Goal: Information Seeking & Learning: Learn about a topic

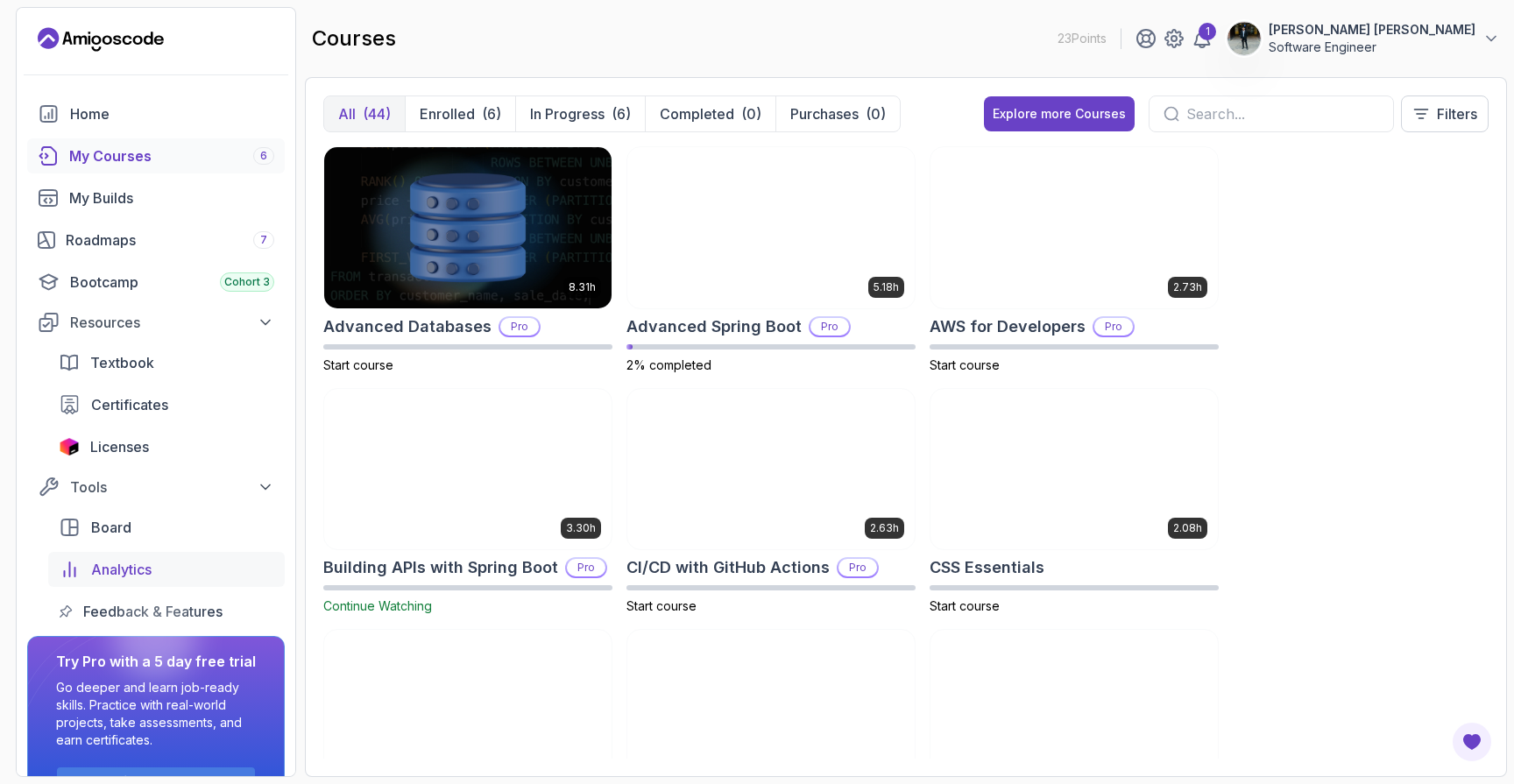
scroll to position [51, 0]
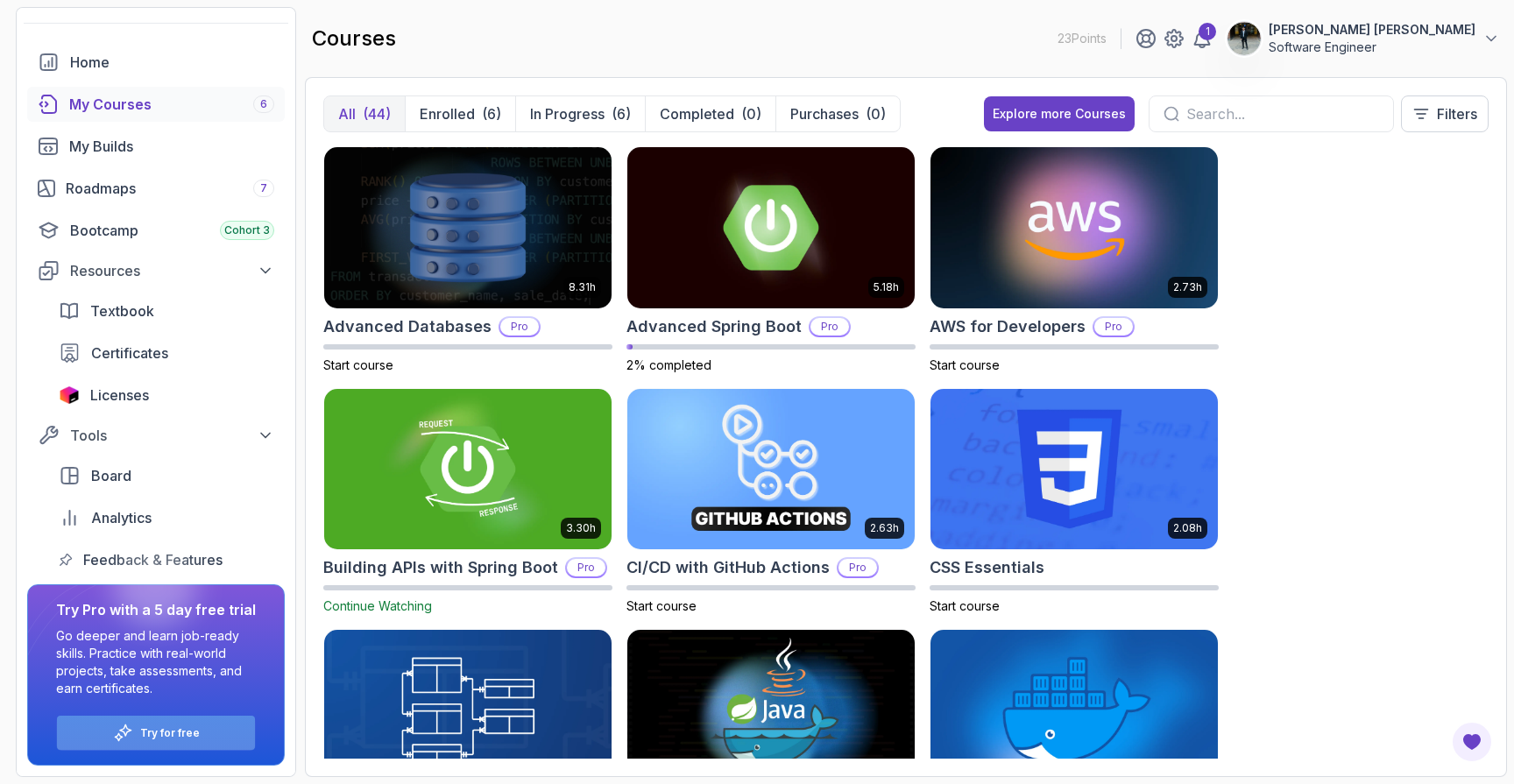
click at [138, 727] on div "Try for free" at bounding box center [156, 733] width 198 height 35
click at [125, 729] on icon at bounding box center [123, 733] width 20 height 20
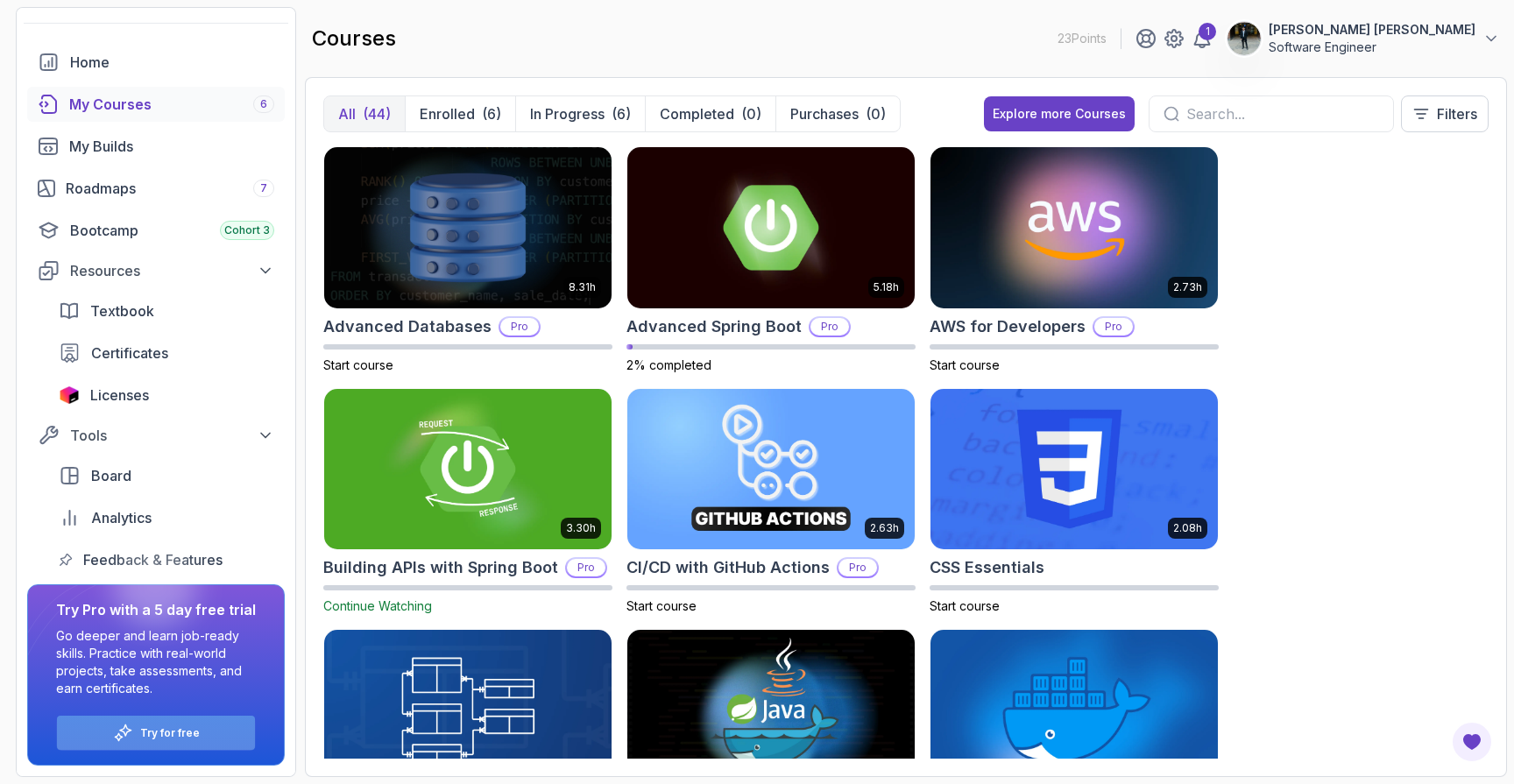
click at [125, 729] on icon at bounding box center [123, 733] width 20 height 20
click at [93, 736] on div "Try for free" at bounding box center [156, 733] width 198 height 35
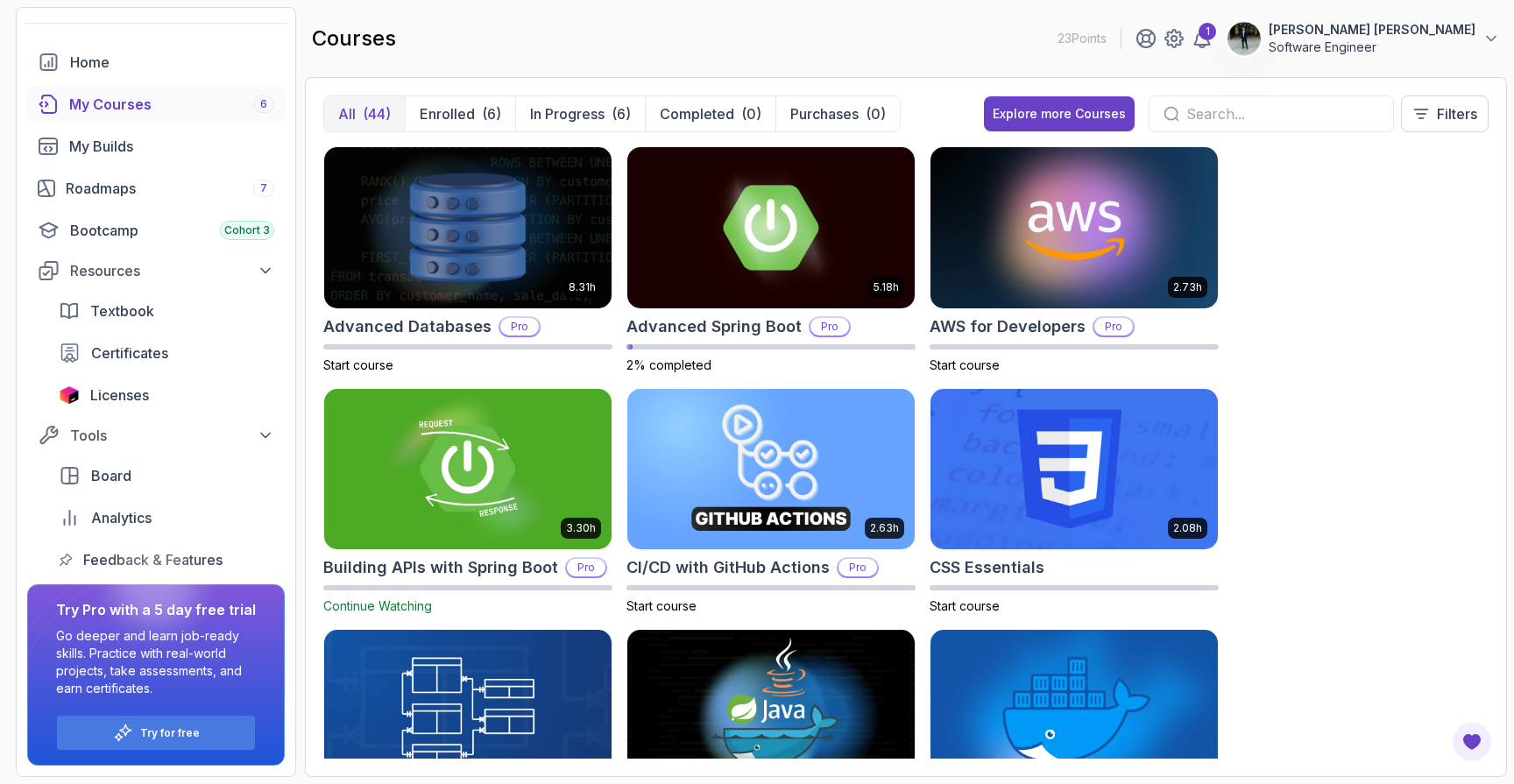
click at [1361, 26] on button "[PERSON_NAME] [PERSON_NAME] Software Engineer" at bounding box center [1363, 39] width 273 height 35
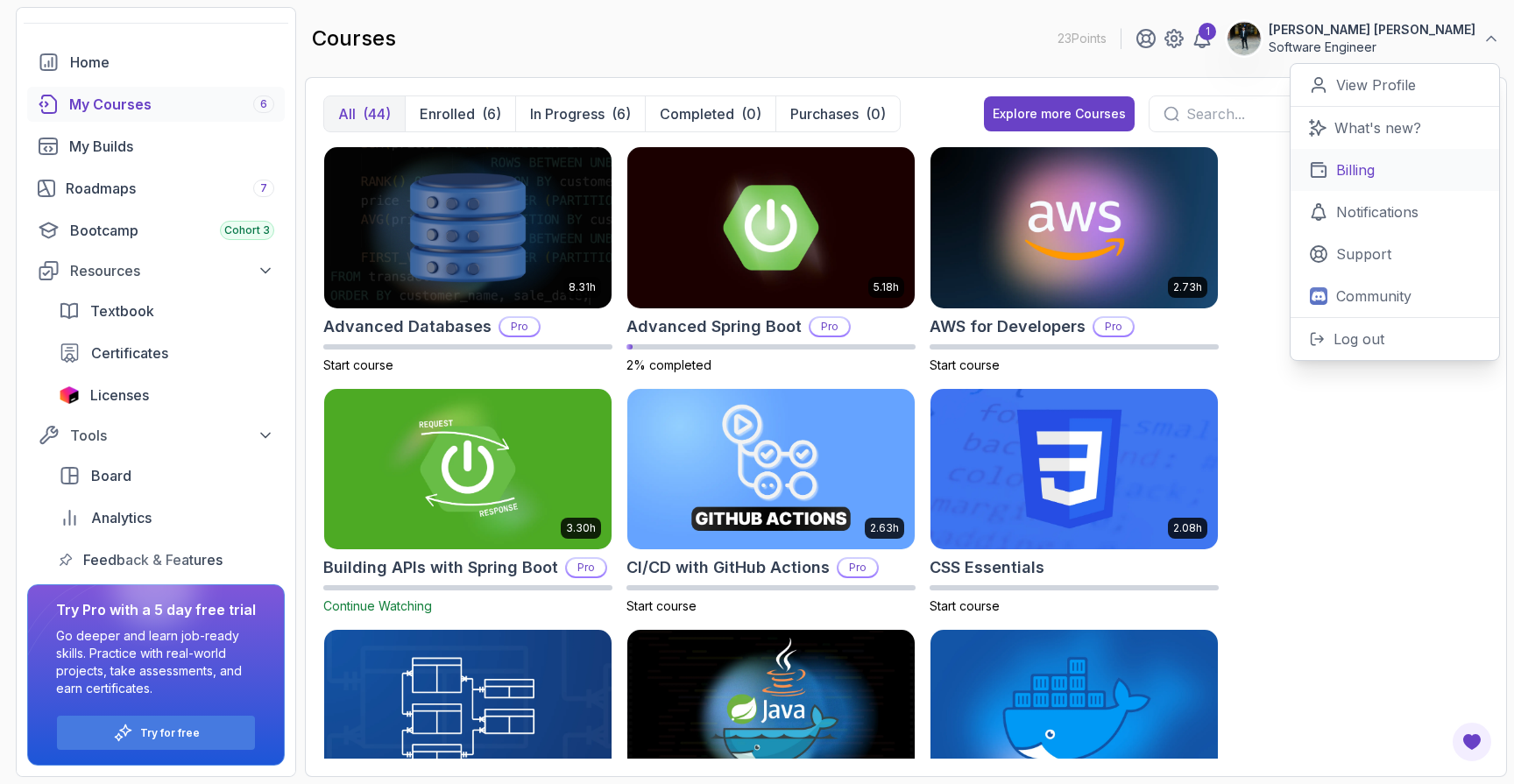
click at [1353, 151] on link "Billing" at bounding box center [1395, 170] width 209 height 42
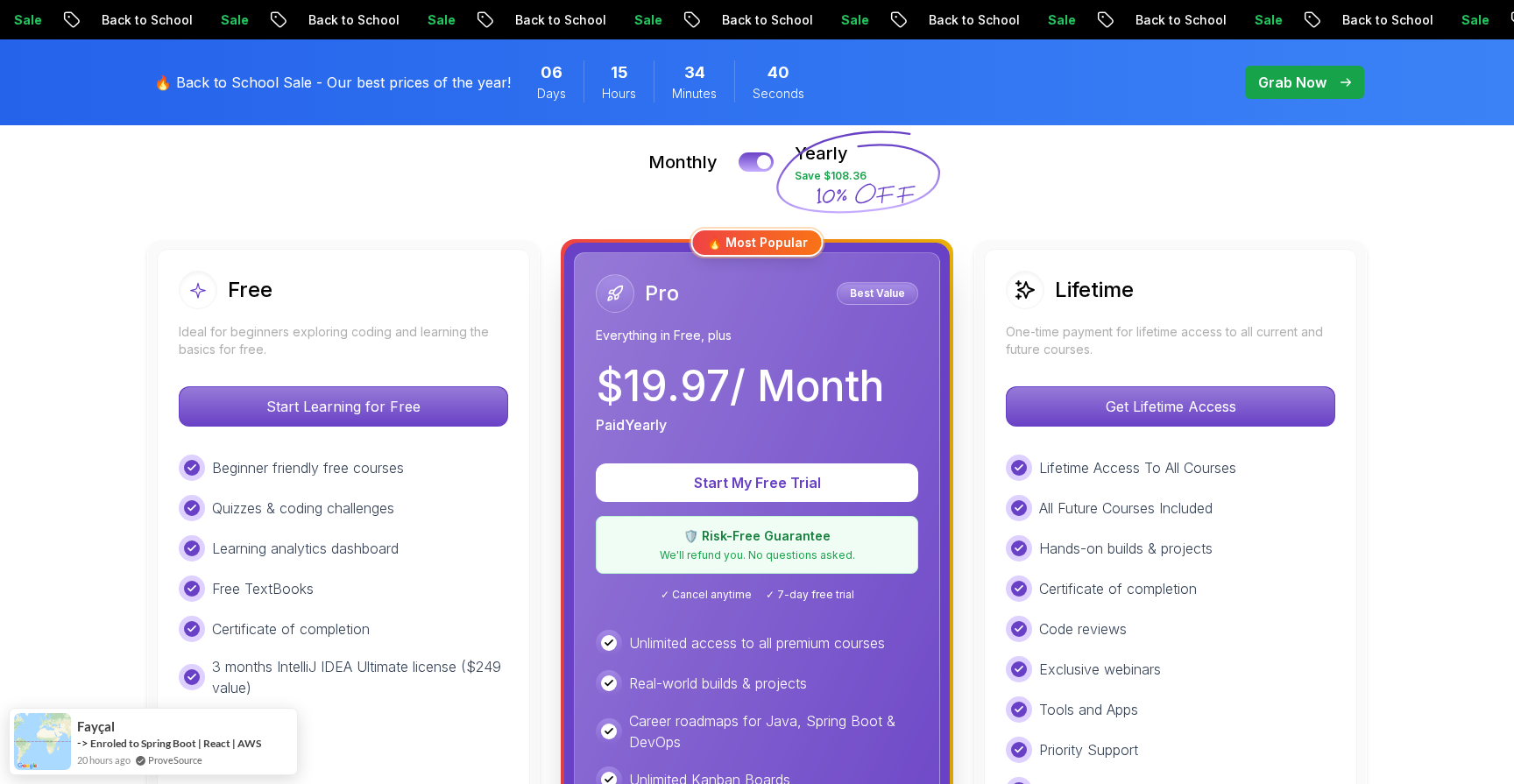
scroll to position [518, 0]
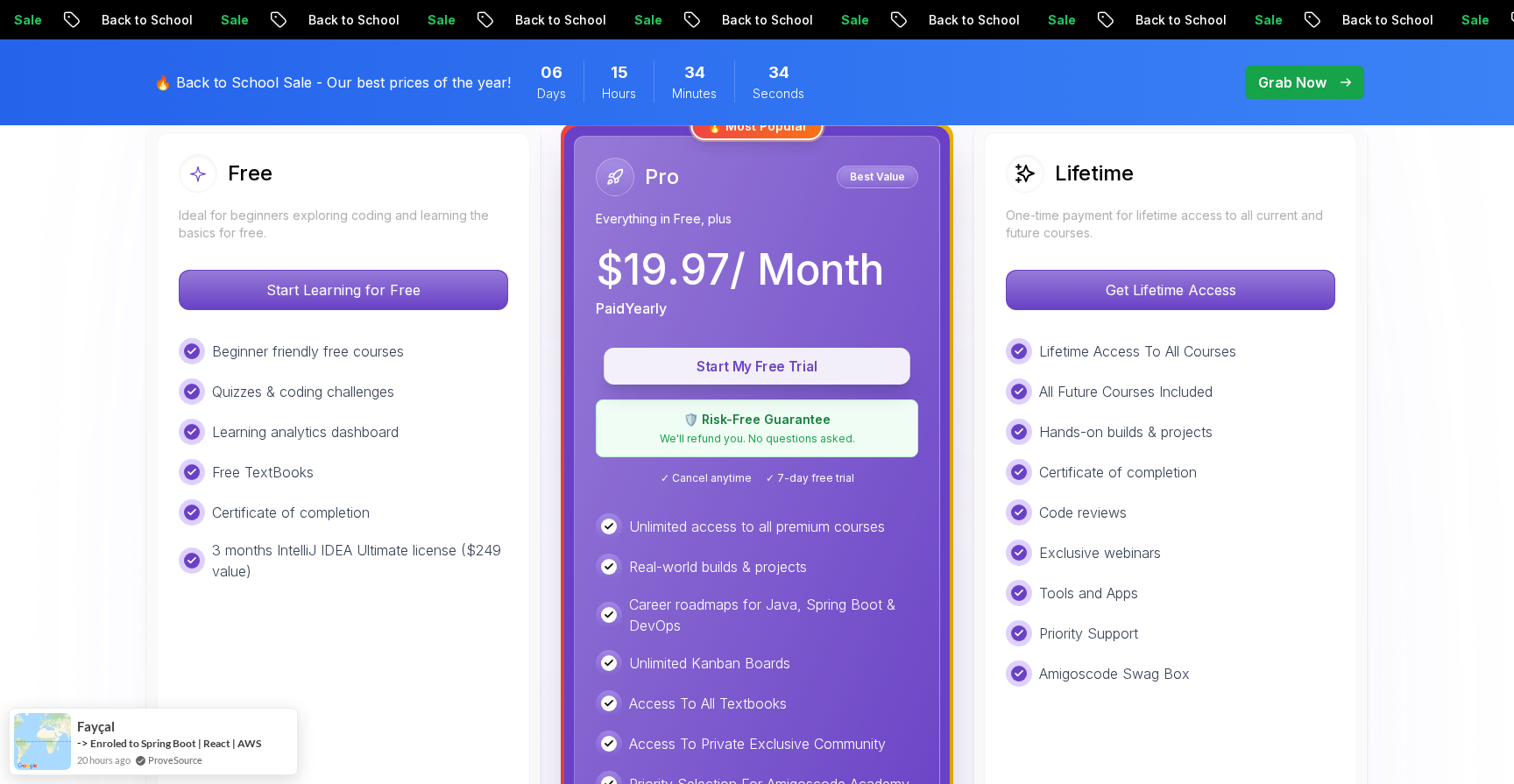
click at [803, 365] on p "Start My Free Trial" at bounding box center [757, 366] width 266 height 20
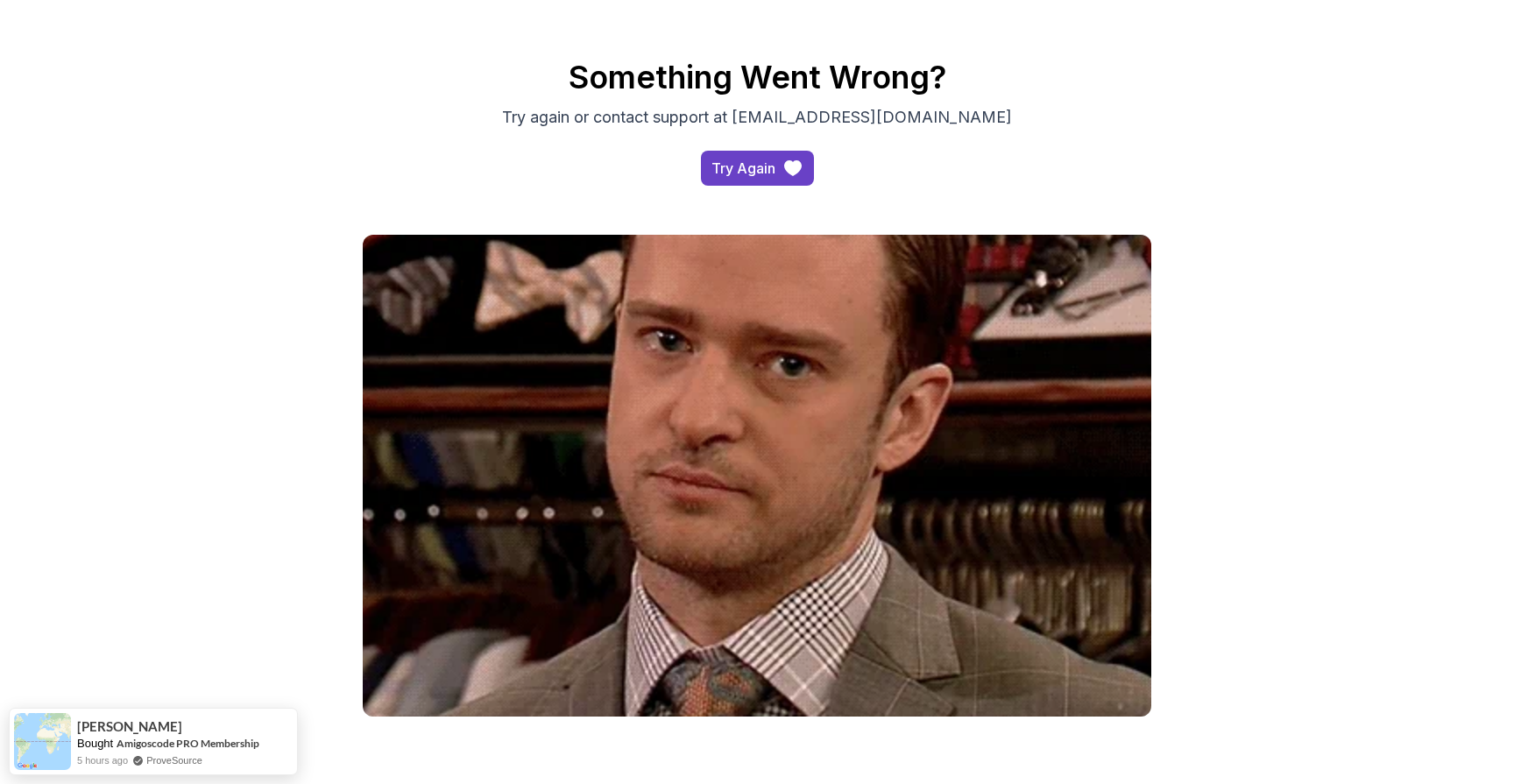
scroll to position [62, 0]
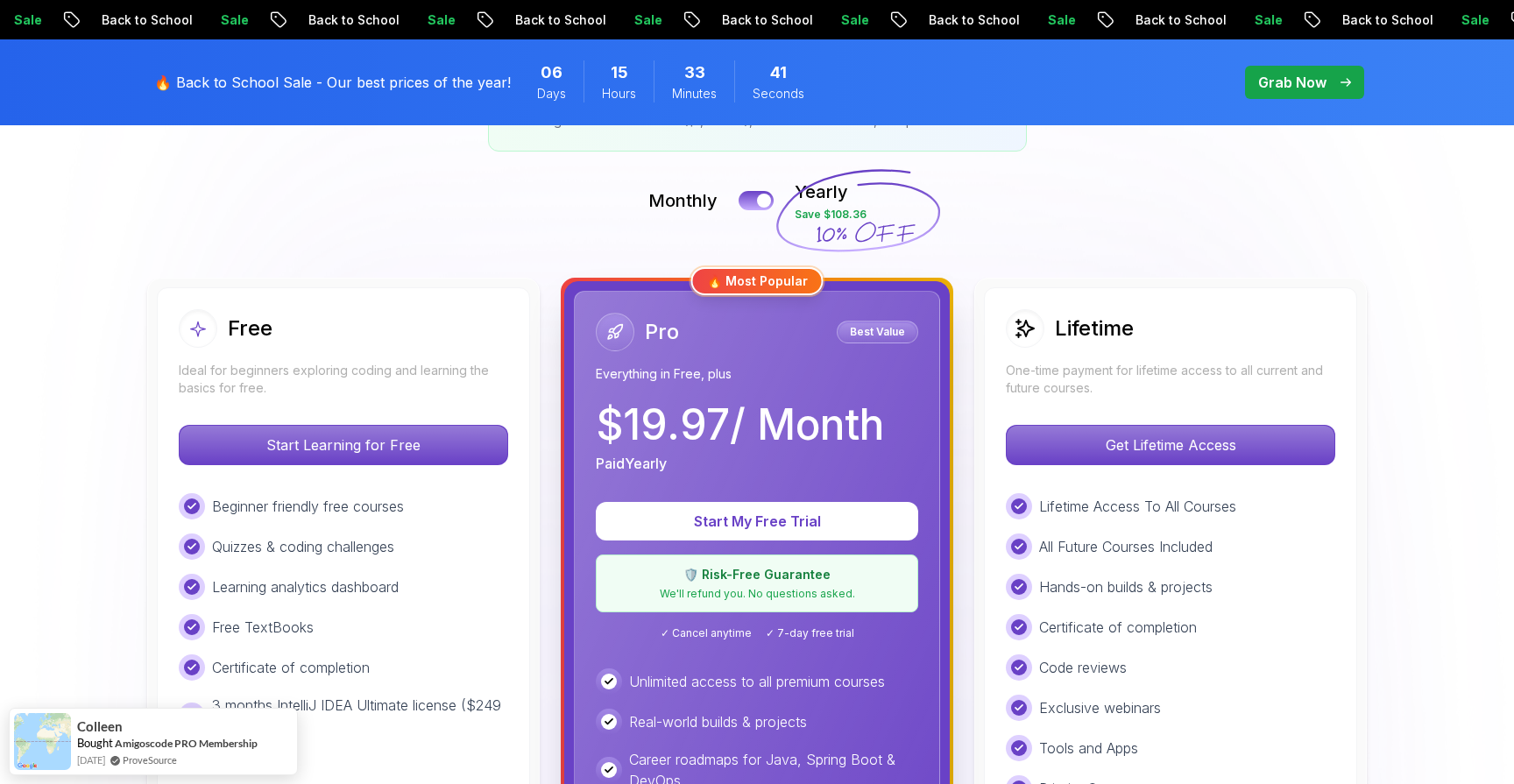
scroll to position [532, 0]
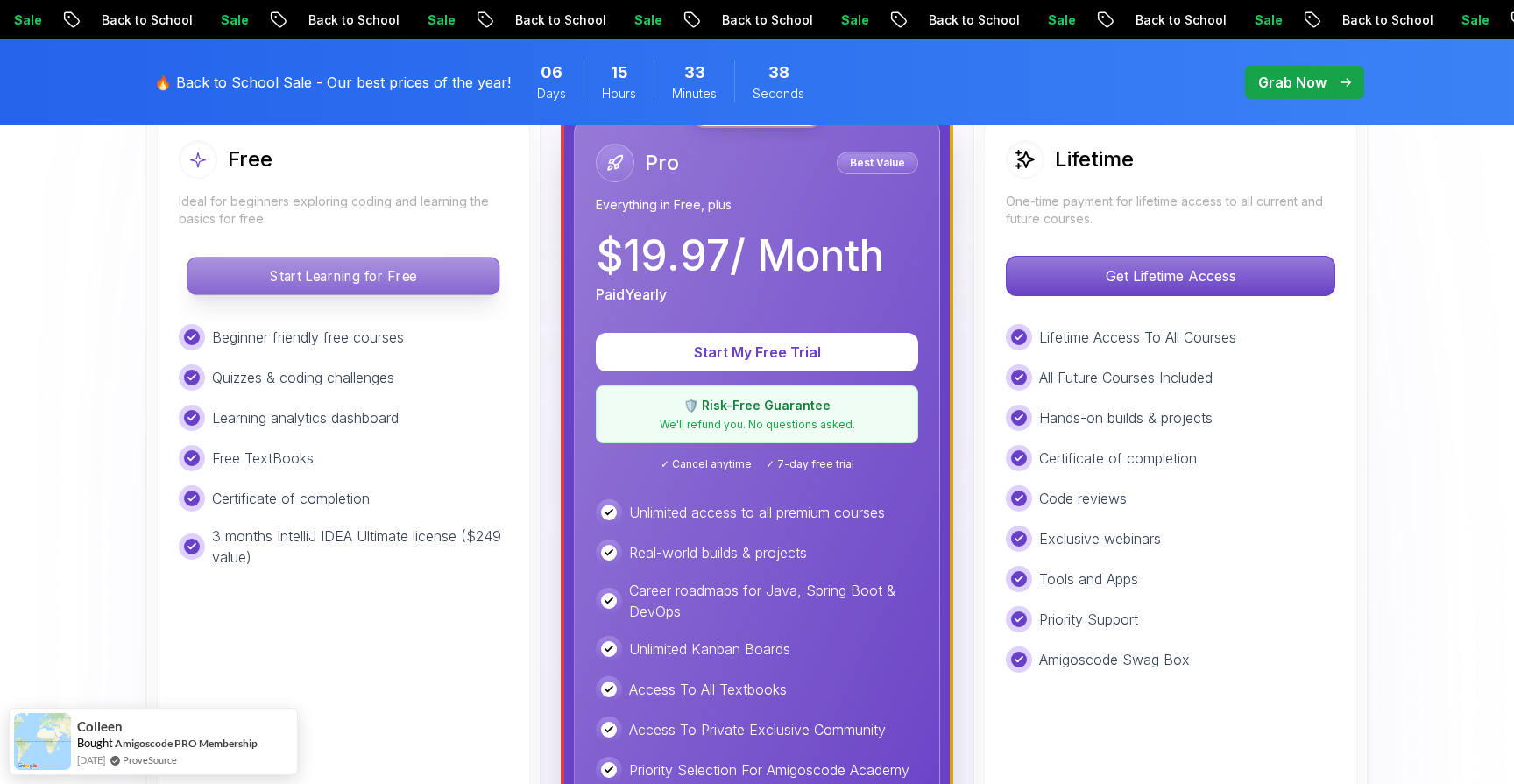
click at [480, 273] on p "Start Learning for Free" at bounding box center [342, 276] width 311 height 37
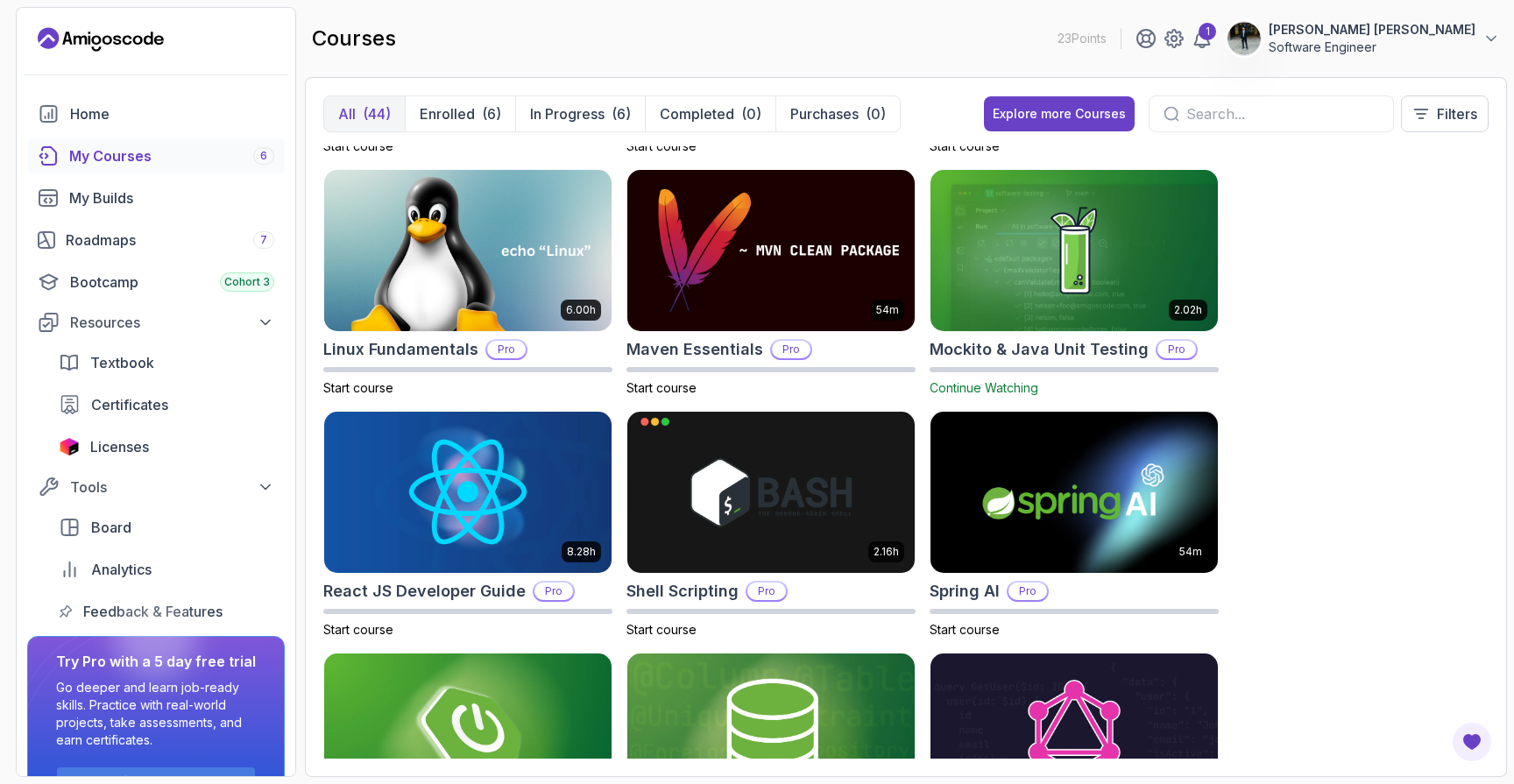
scroll to position [2390, 0]
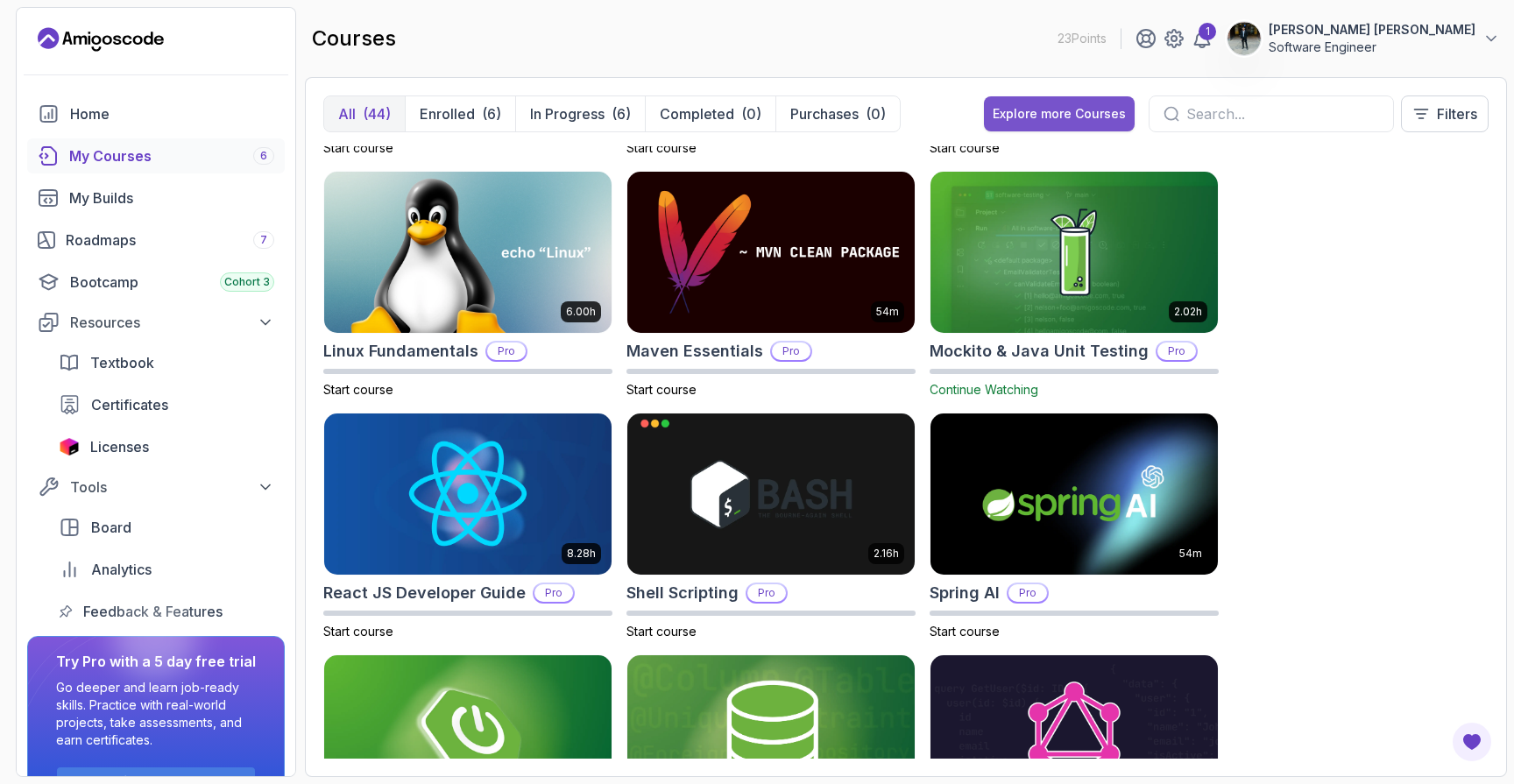
click at [1092, 101] on button "Explore more Courses" at bounding box center [1059, 114] width 150 height 35
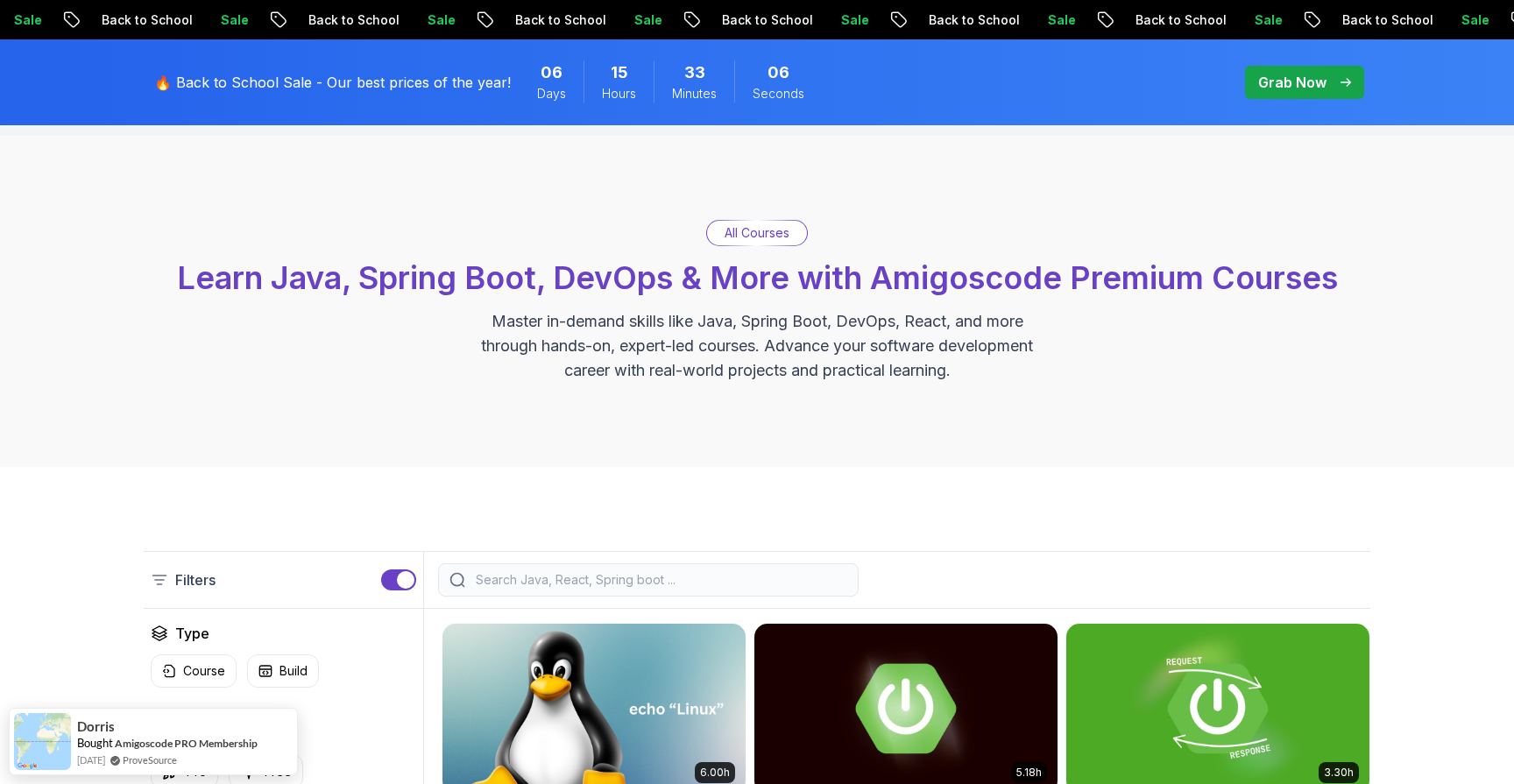
scroll to position [56, 0]
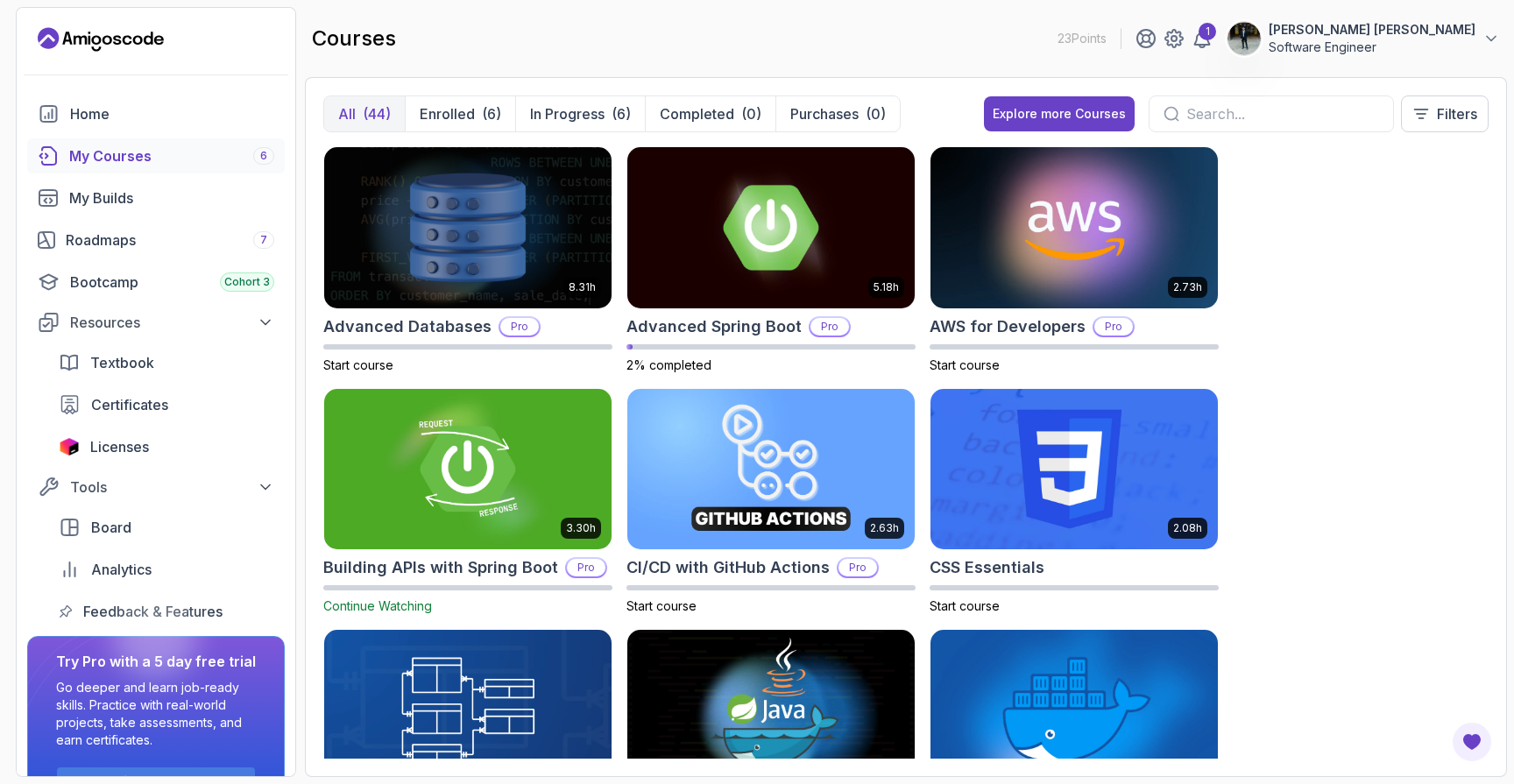
click at [1460, 43] on p "Software Engineer" at bounding box center [1372, 48] width 207 height 18
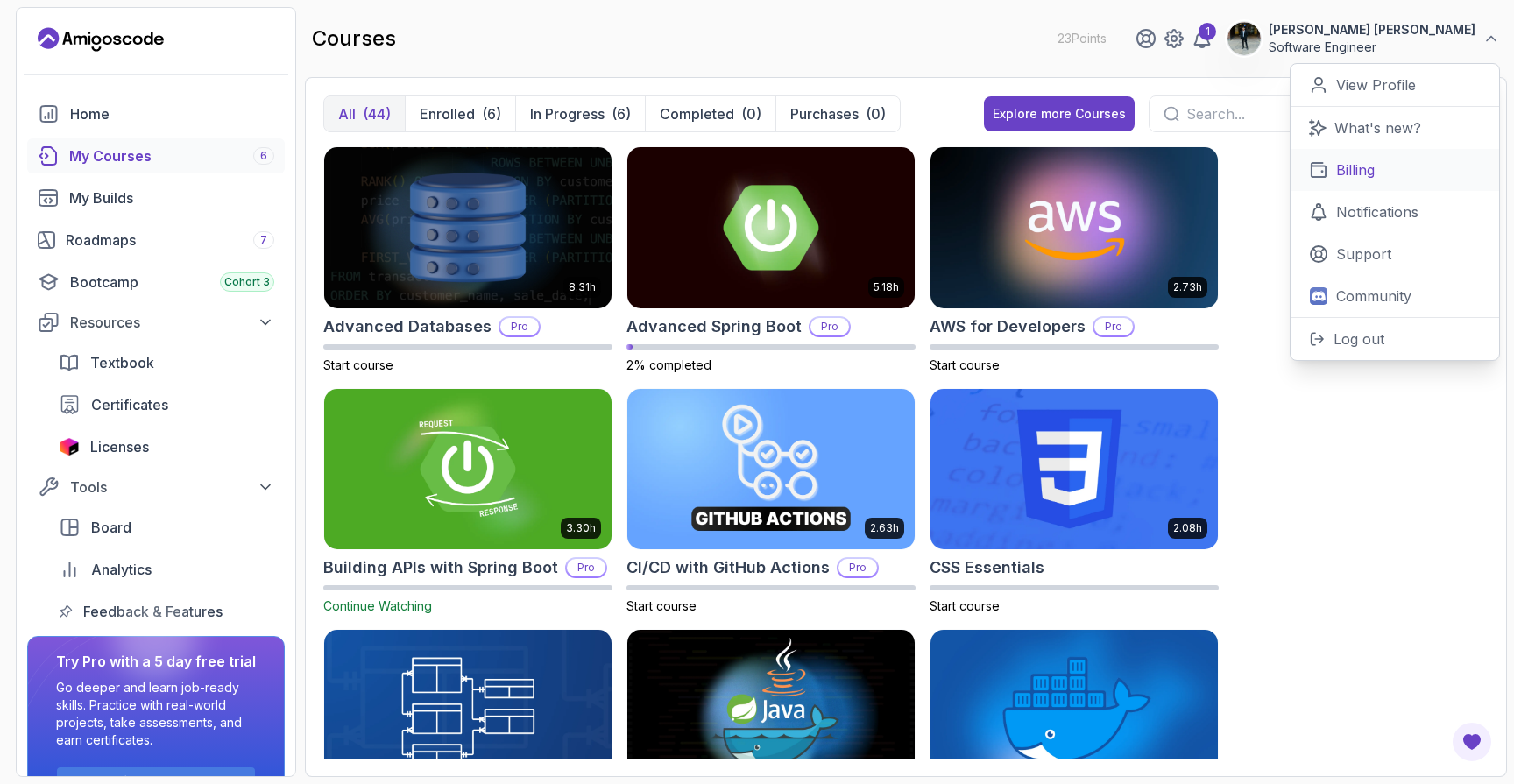
click at [1383, 165] on link "Billing" at bounding box center [1395, 170] width 209 height 42
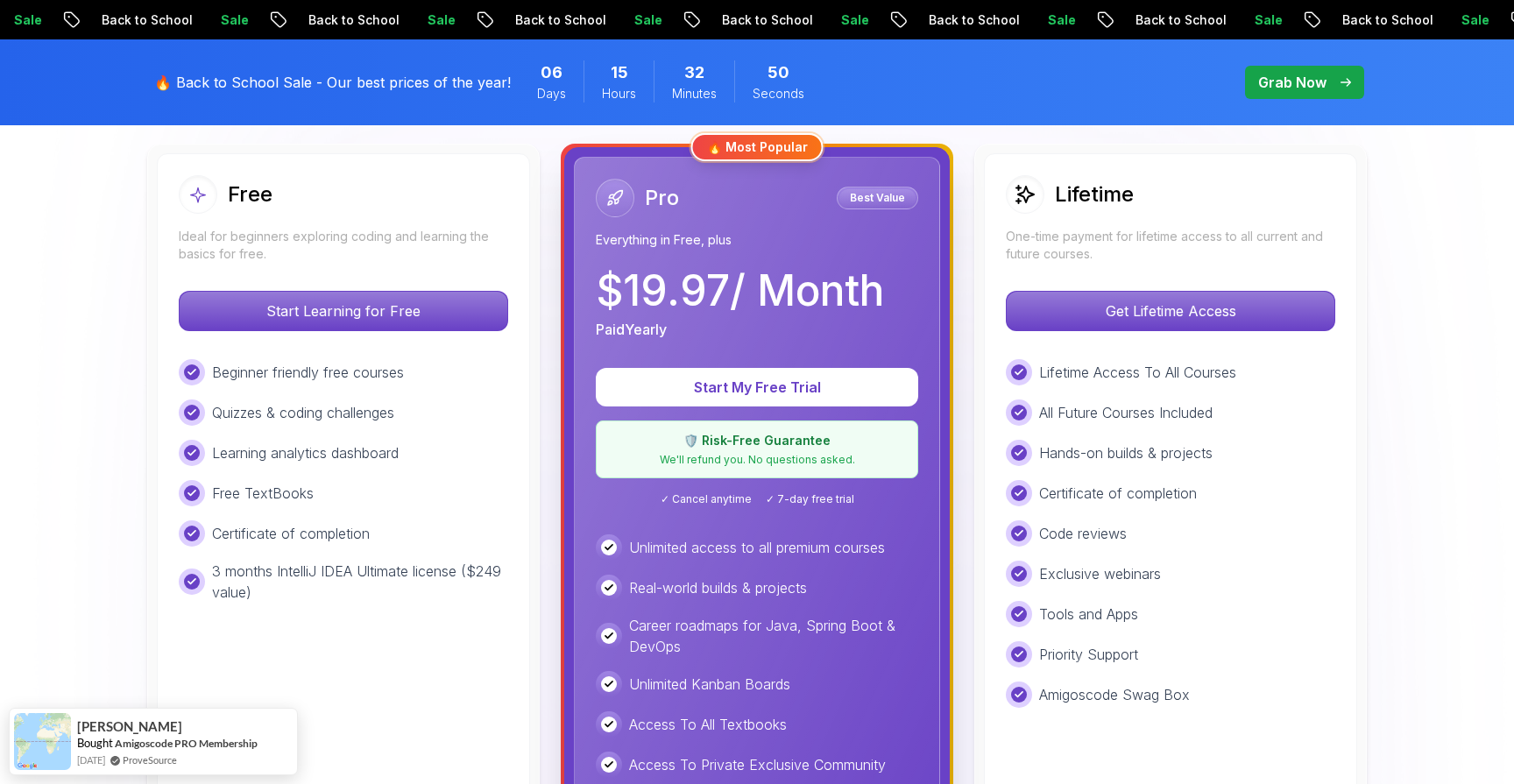
scroll to position [586, 0]
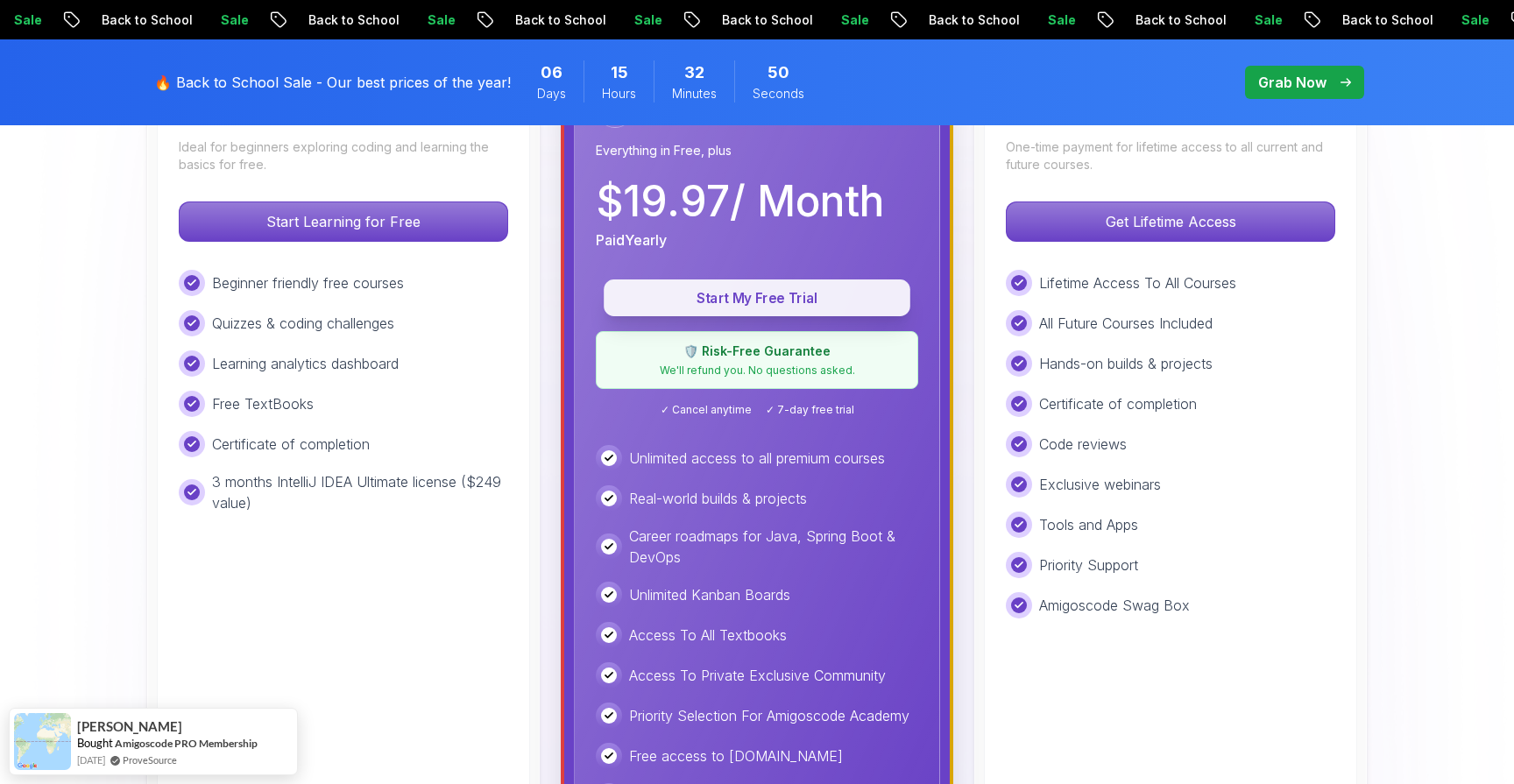
click at [854, 296] on p "Start My Free Trial" at bounding box center [757, 298] width 266 height 20
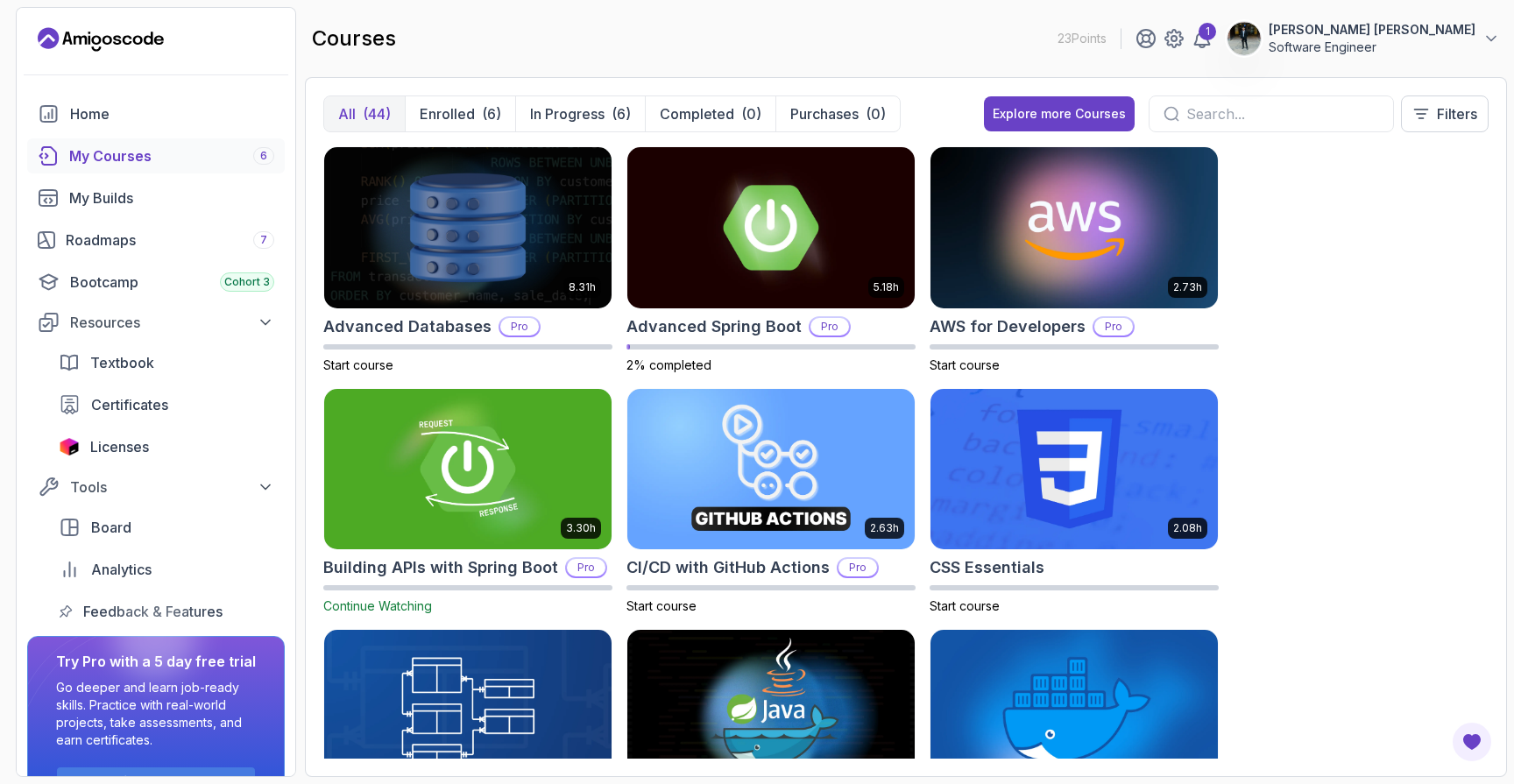
click at [1464, 34] on p "Rajesh Vishaal" at bounding box center [1372, 30] width 207 height 18
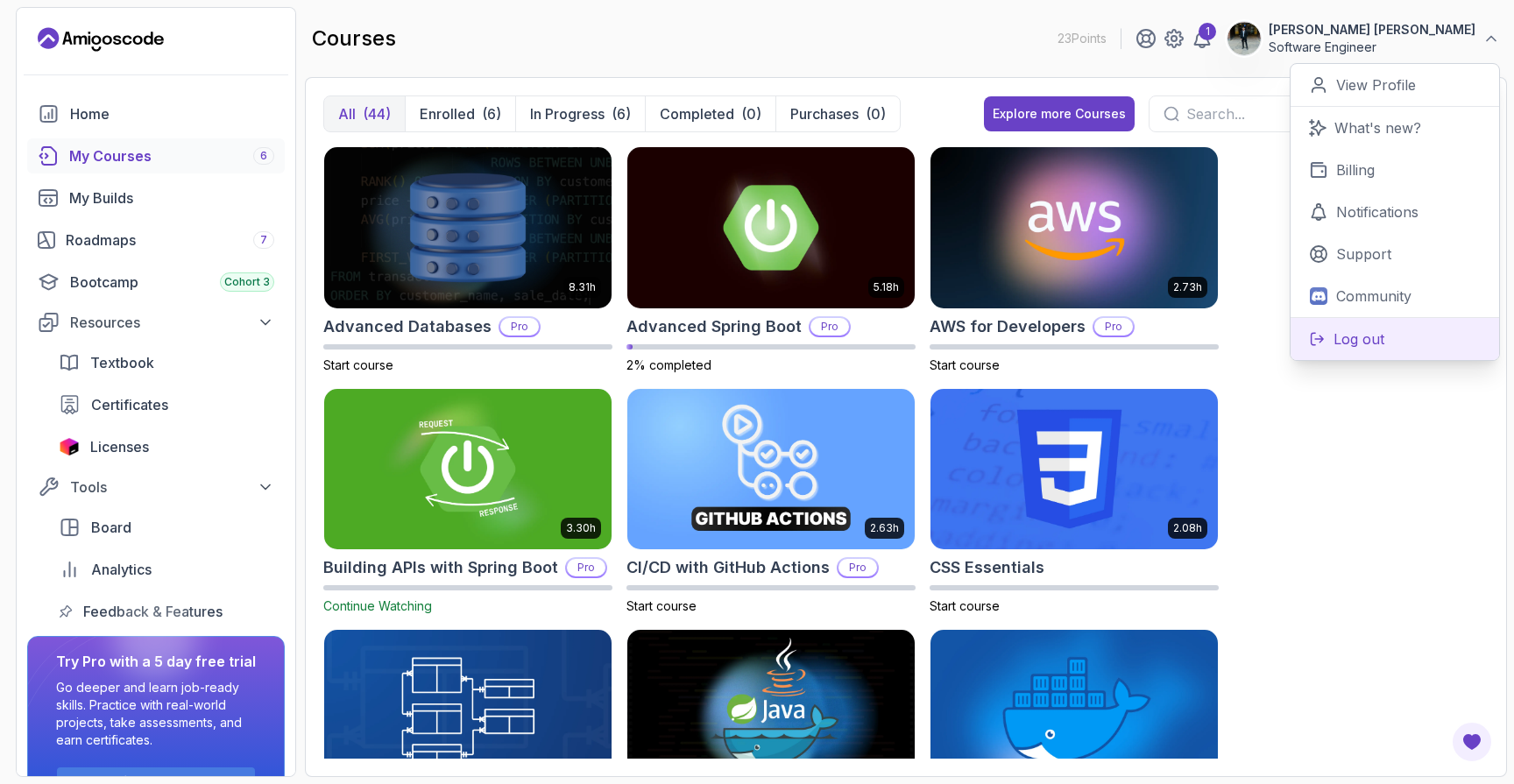
click at [1398, 322] on button "Log out" at bounding box center [1395, 338] width 209 height 43
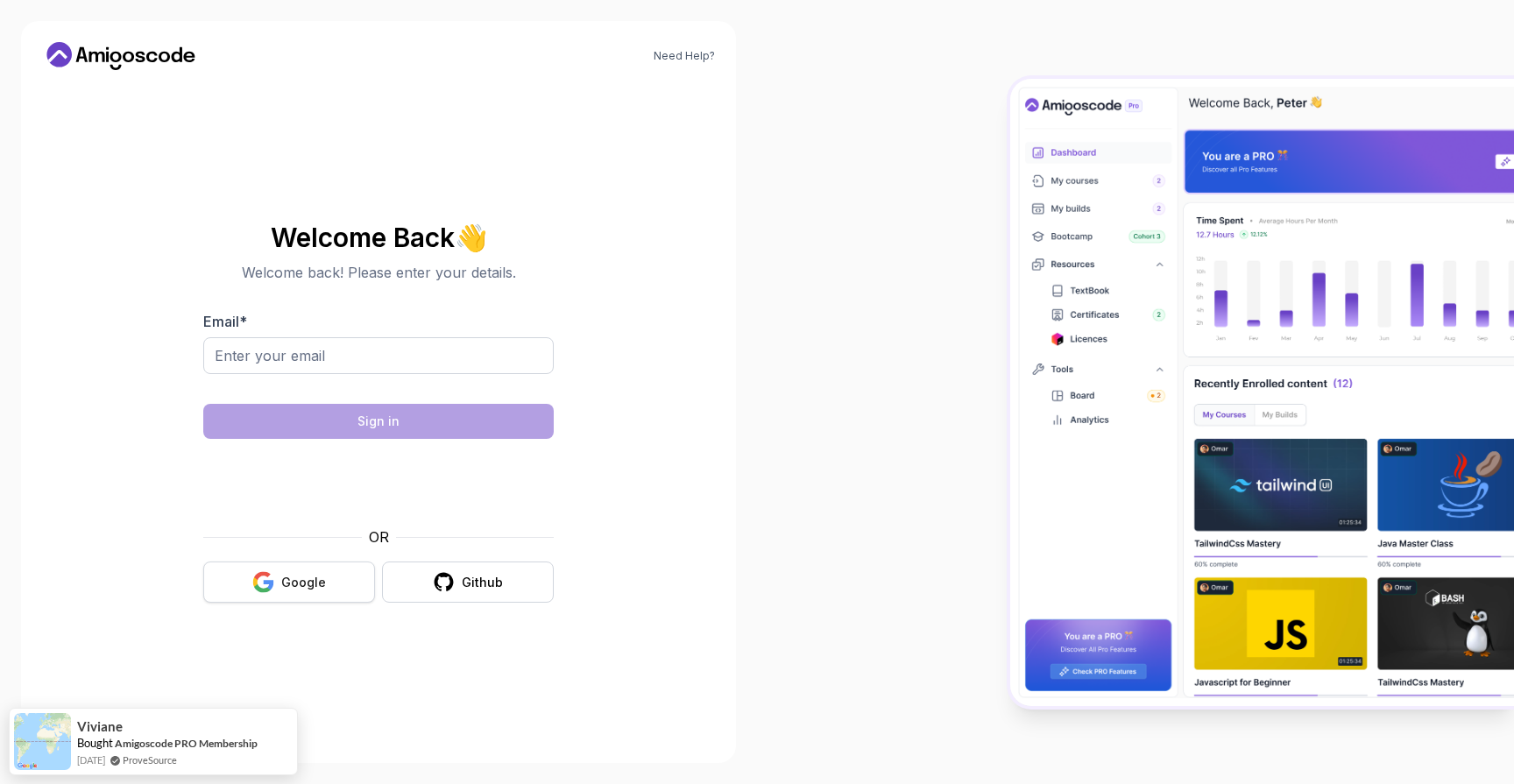
click at [248, 571] on button "Google" at bounding box center [289, 582] width 172 height 42
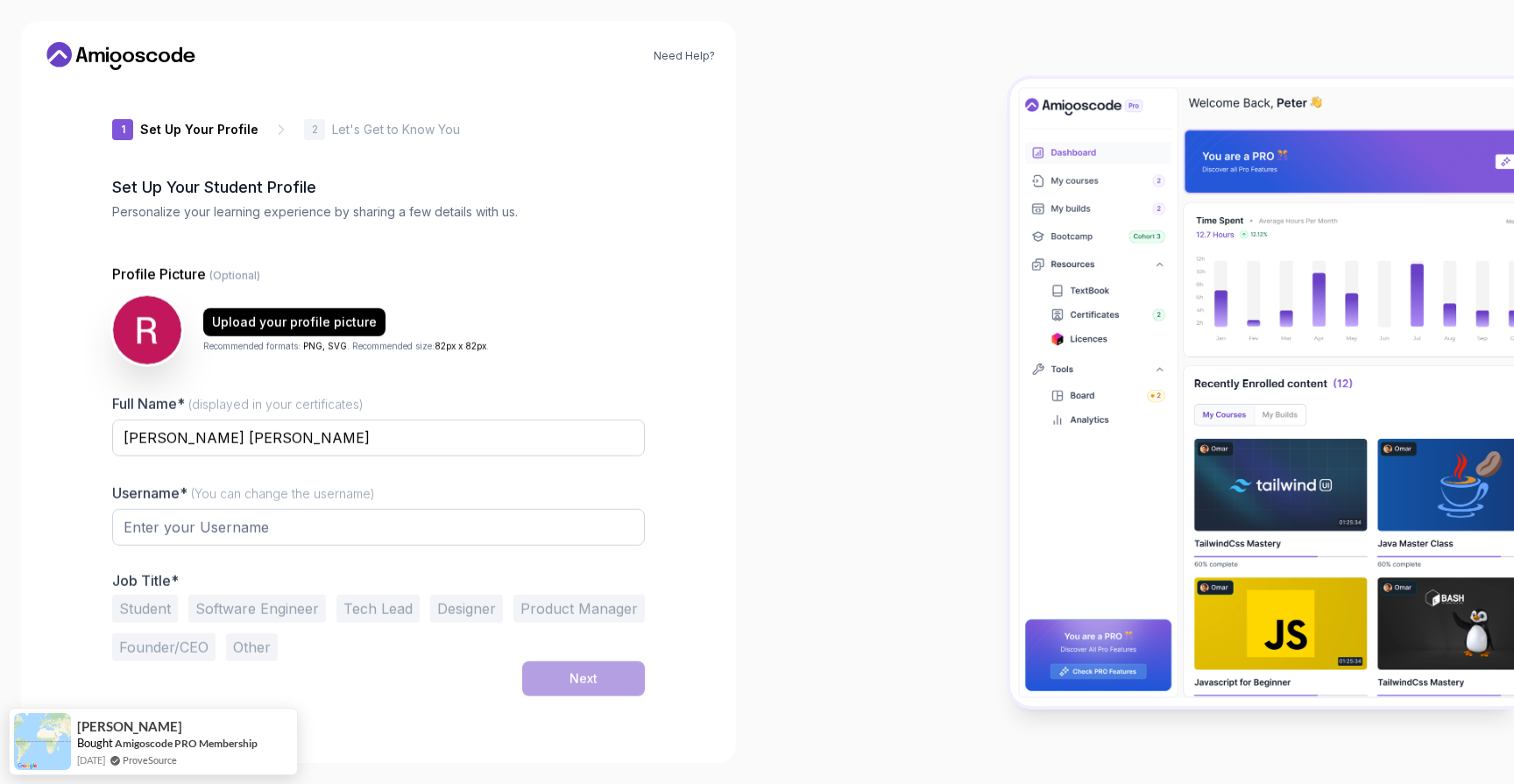
type input "fiercewolf6137a"
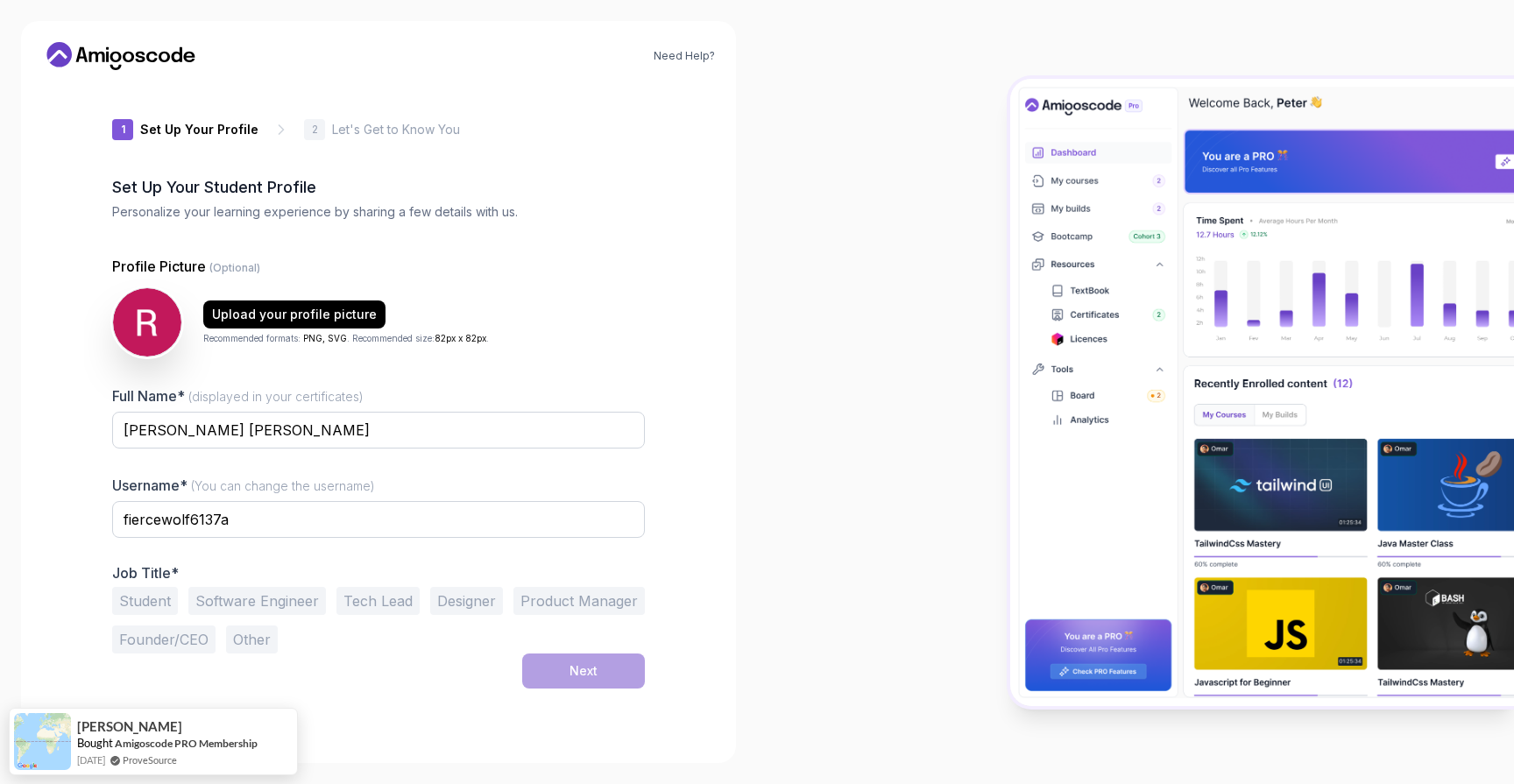
click at [226, 593] on button "Software Engineer" at bounding box center [257, 601] width 137 height 28
click at [533, 655] on button "Next" at bounding box center [583, 672] width 123 height 35
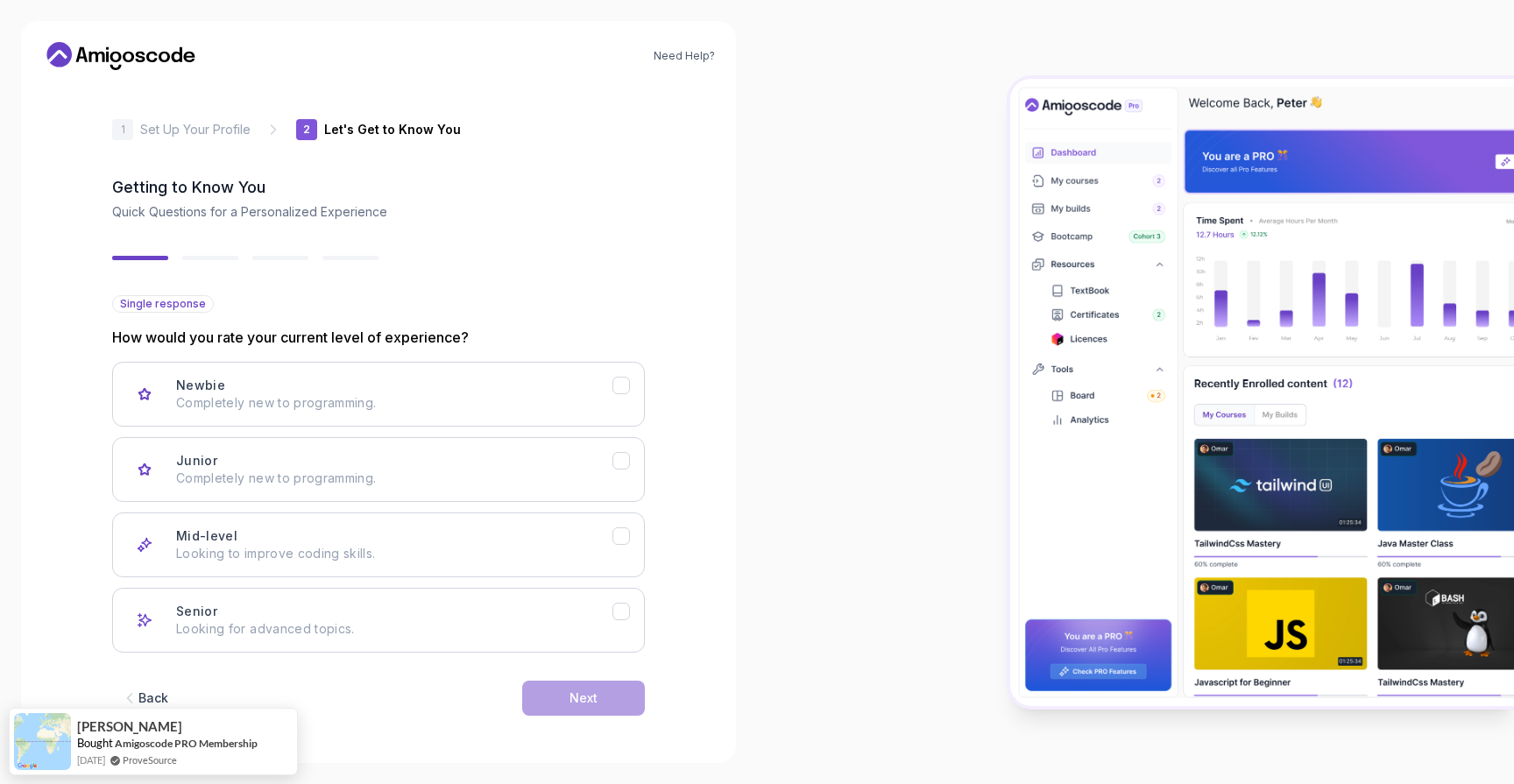
scroll to position [2, 0]
click at [281, 619] on p "Looking for advanced topics." at bounding box center [394, 627] width 436 height 18
click at [365, 416] on button "Newbie Completely new to programming." at bounding box center [379, 392] width 533 height 65
click at [548, 703] on button "Next" at bounding box center [583, 696] width 123 height 35
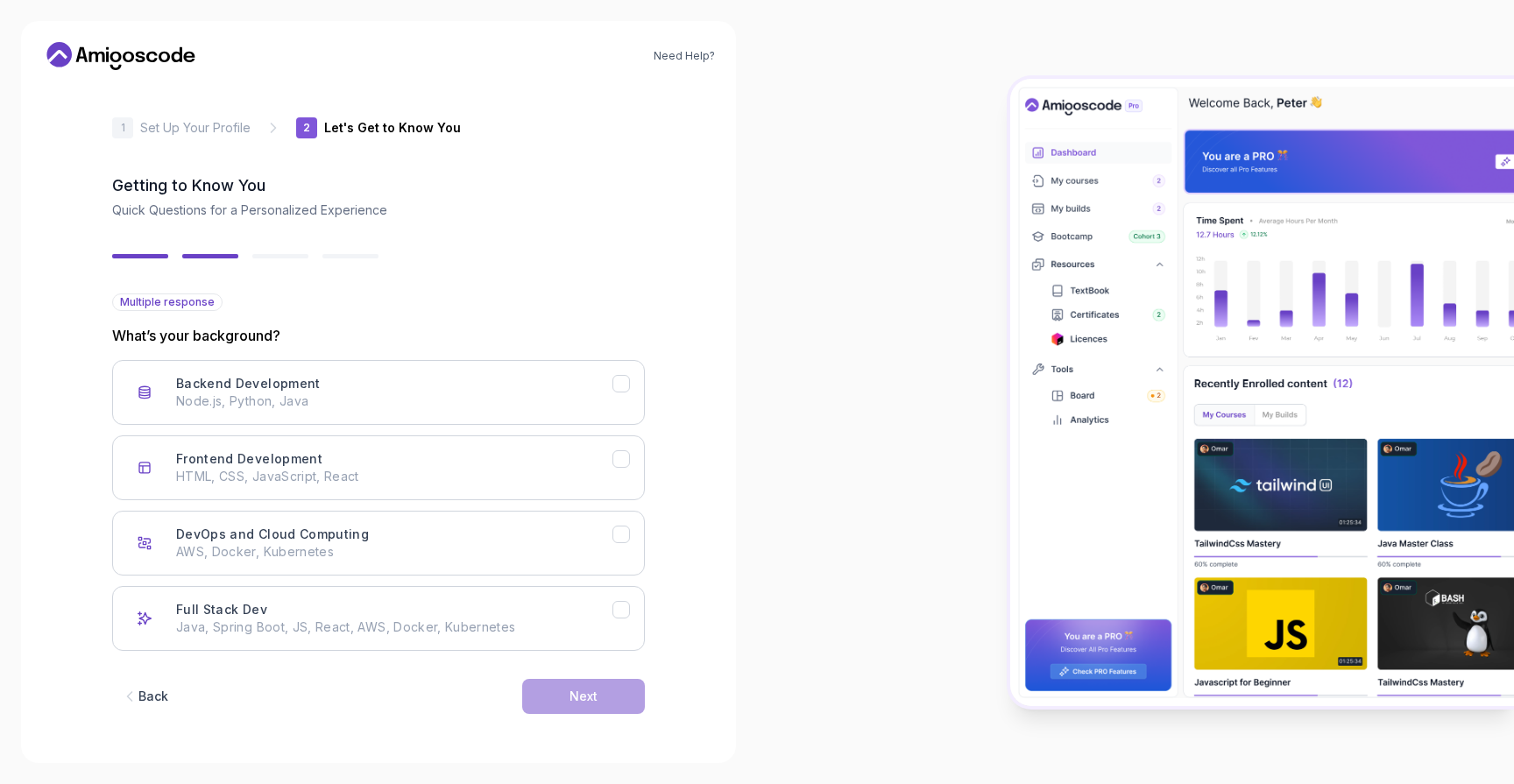
click at [546, 656] on div "Back Next" at bounding box center [379, 696] width 533 height 91
click at [579, 627] on p "Java, Spring Boot, JS, React, AWS, Docker, Kubernetes" at bounding box center [394, 627] width 436 height 18
click at [571, 691] on div "Next" at bounding box center [583, 696] width 28 height 18
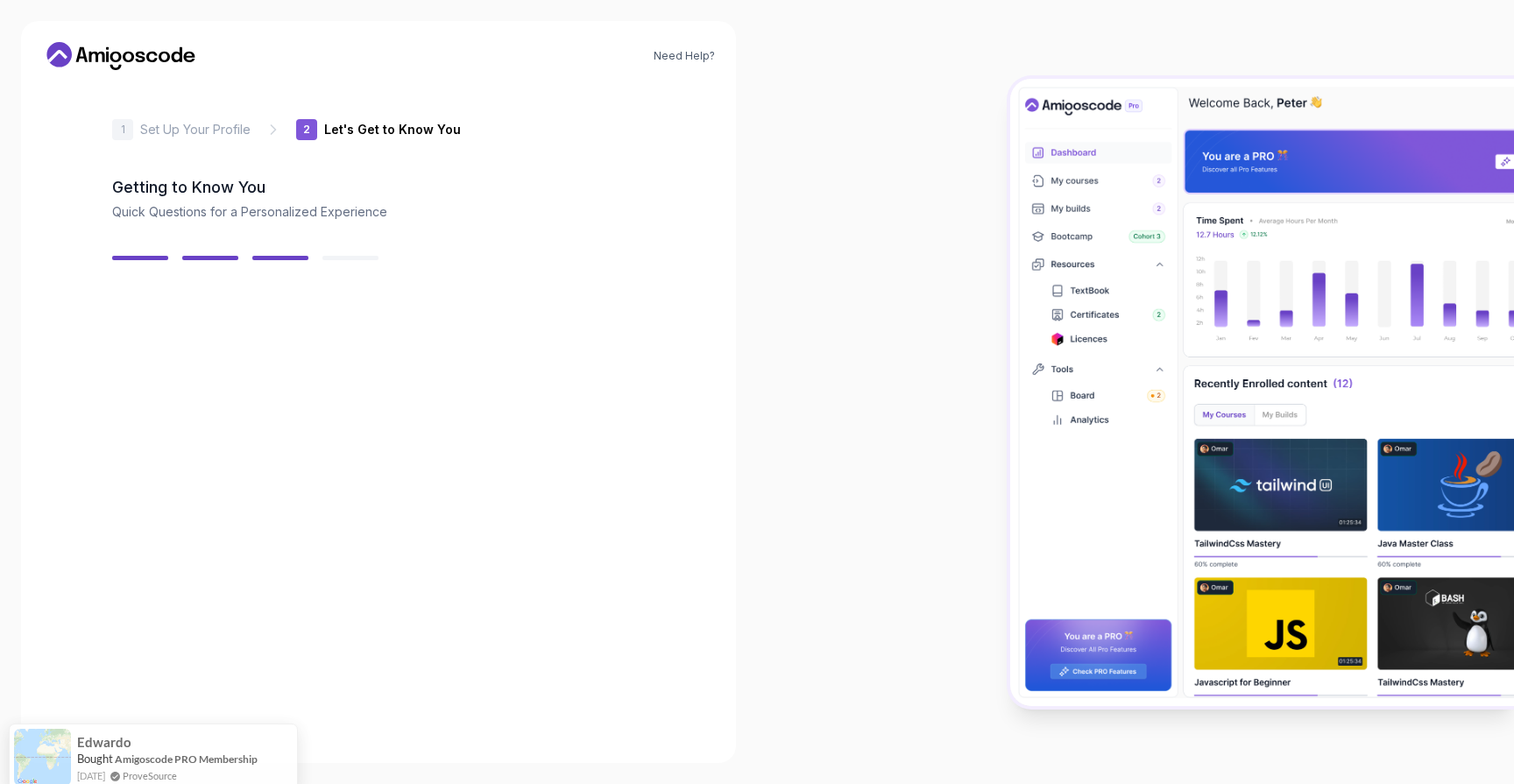
scroll to position [0, 0]
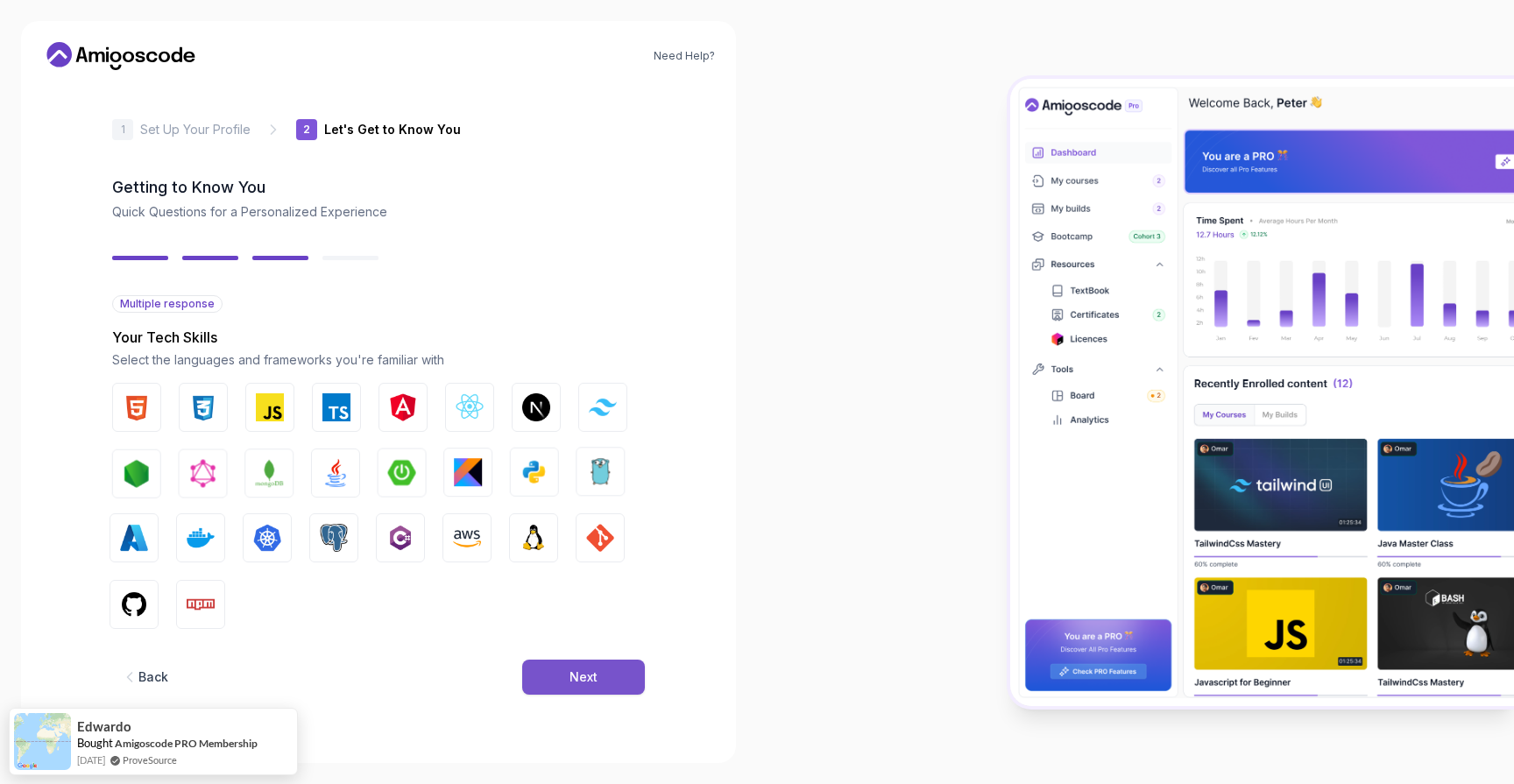
click at [571, 688] on button "Next" at bounding box center [583, 677] width 123 height 35
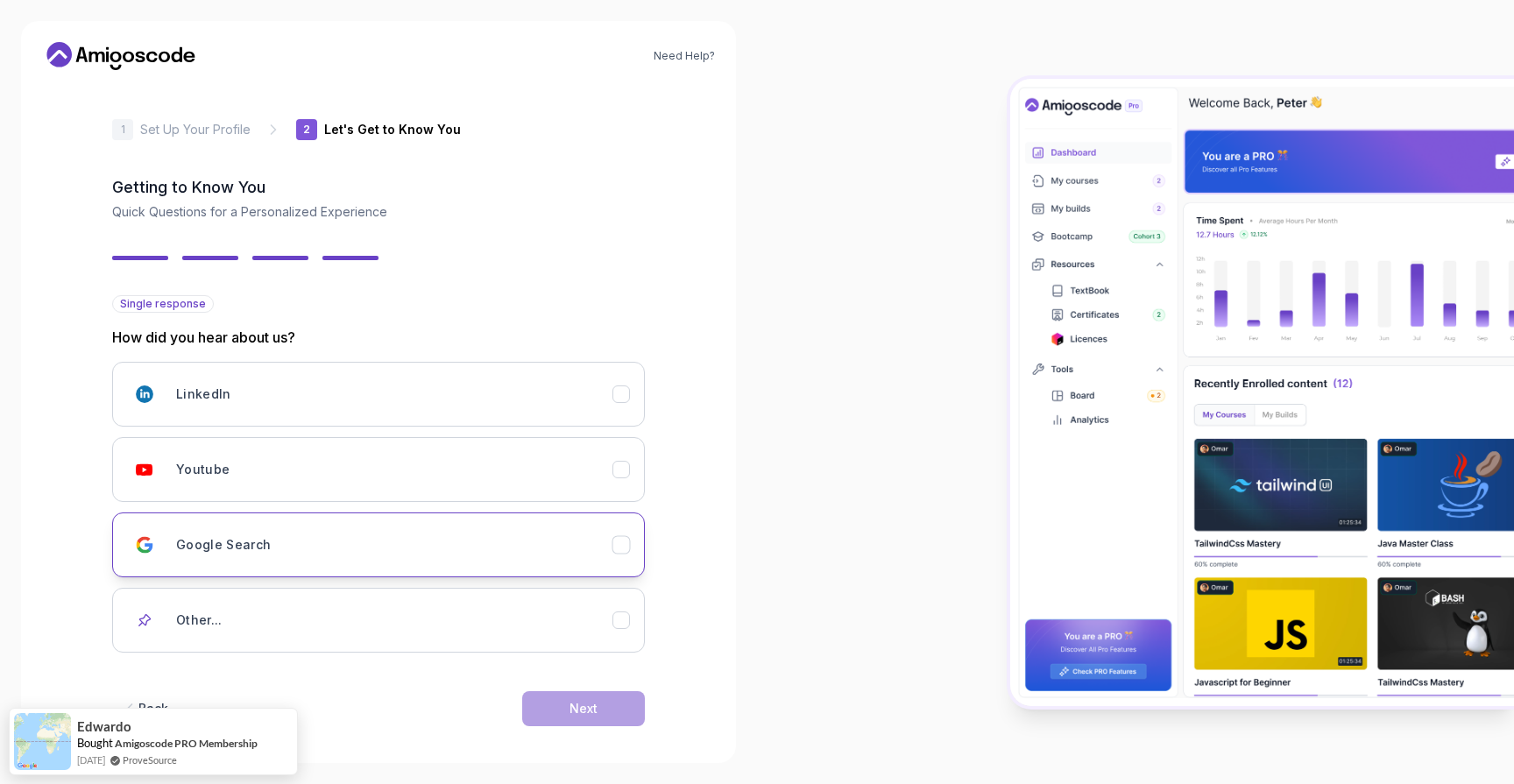
click at [388, 552] on div "Google Search" at bounding box center [394, 545] width 436 height 35
click at [557, 715] on button "Next" at bounding box center [583, 709] width 123 height 35
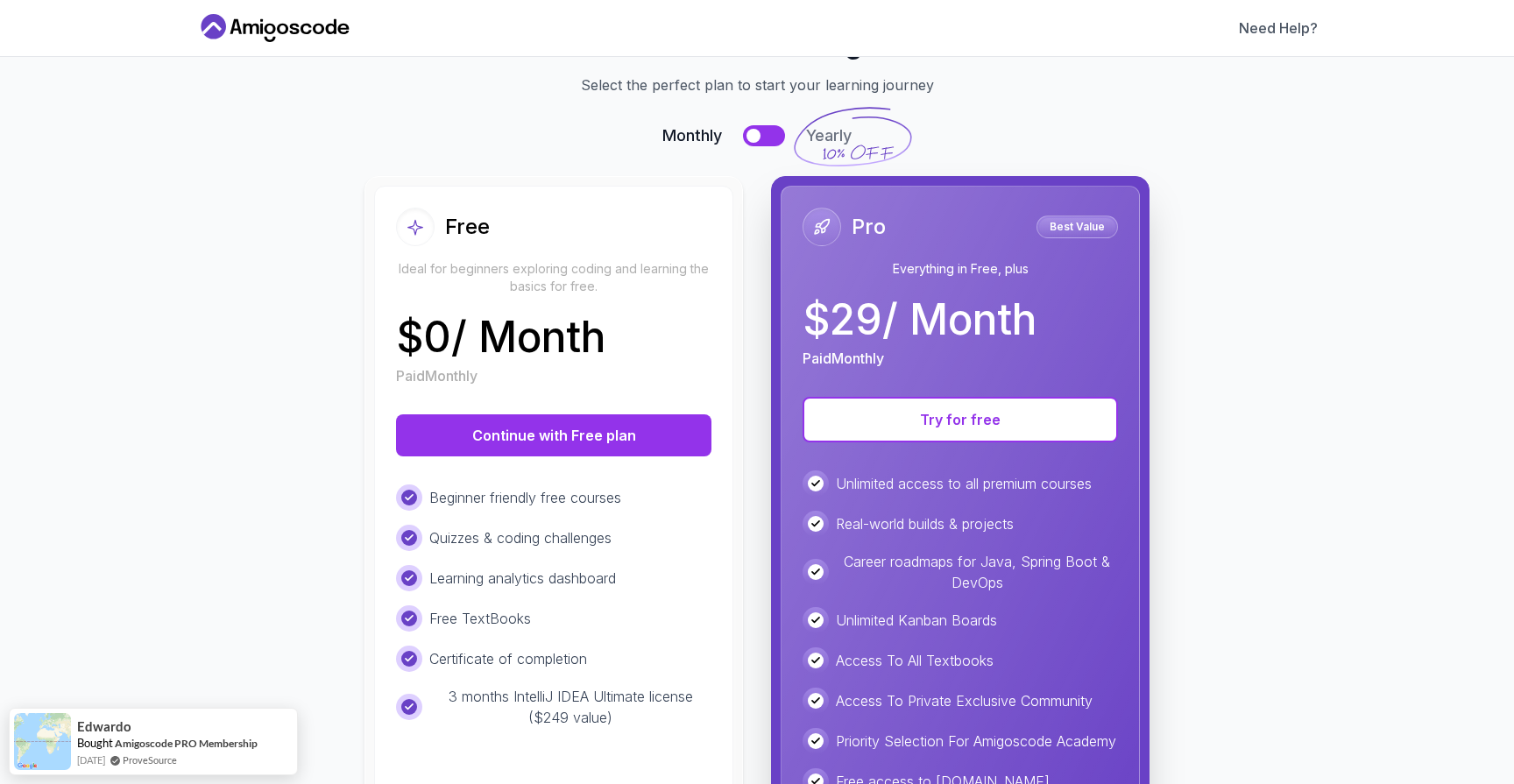
scroll to position [73, 0]
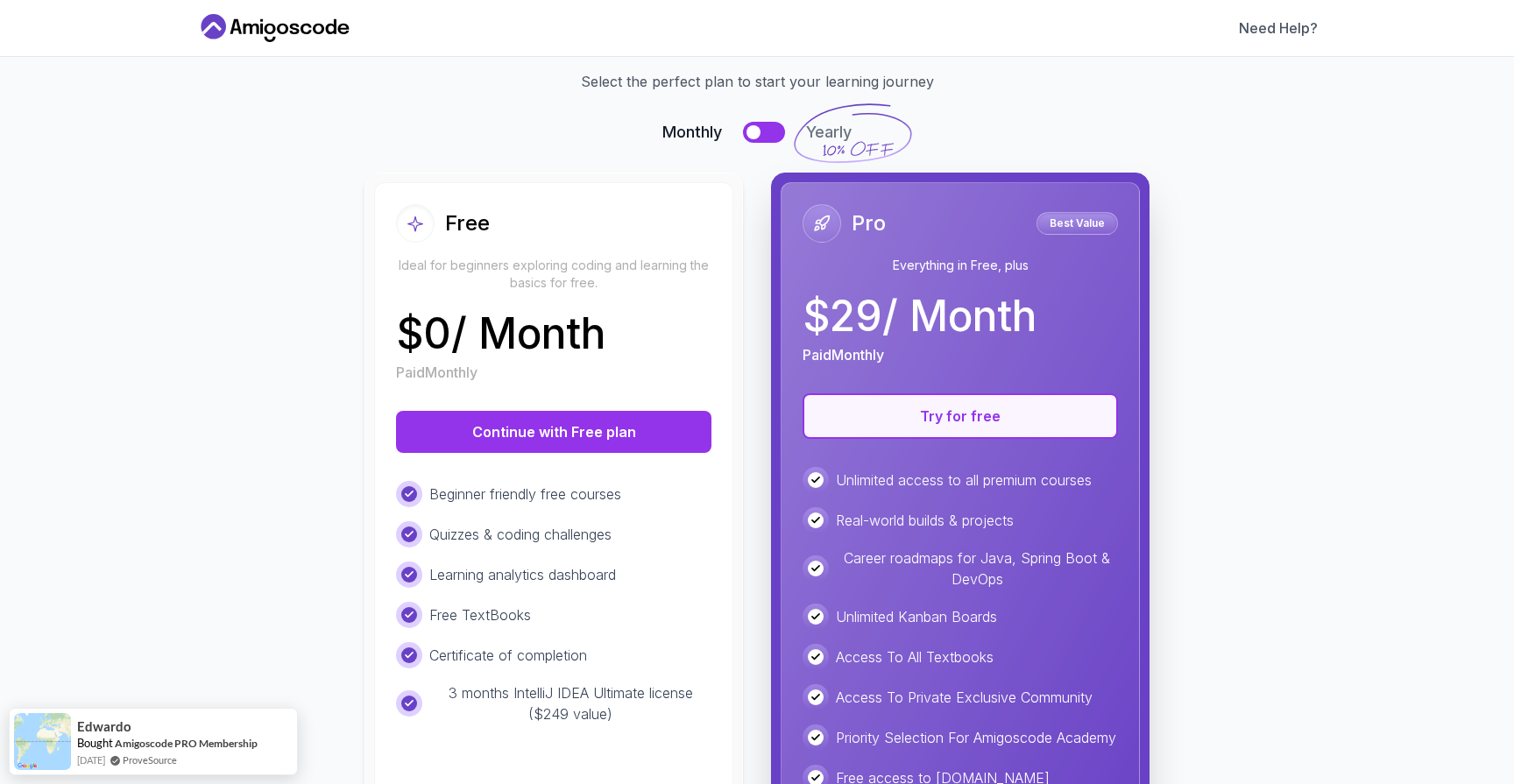
click at [857, 427] on button "Try for free" at bounding box center [960, 415] width 315 height 45
click at [894, 417] on button "Try for free" at bounding box center [960, 415] width 315 height 45
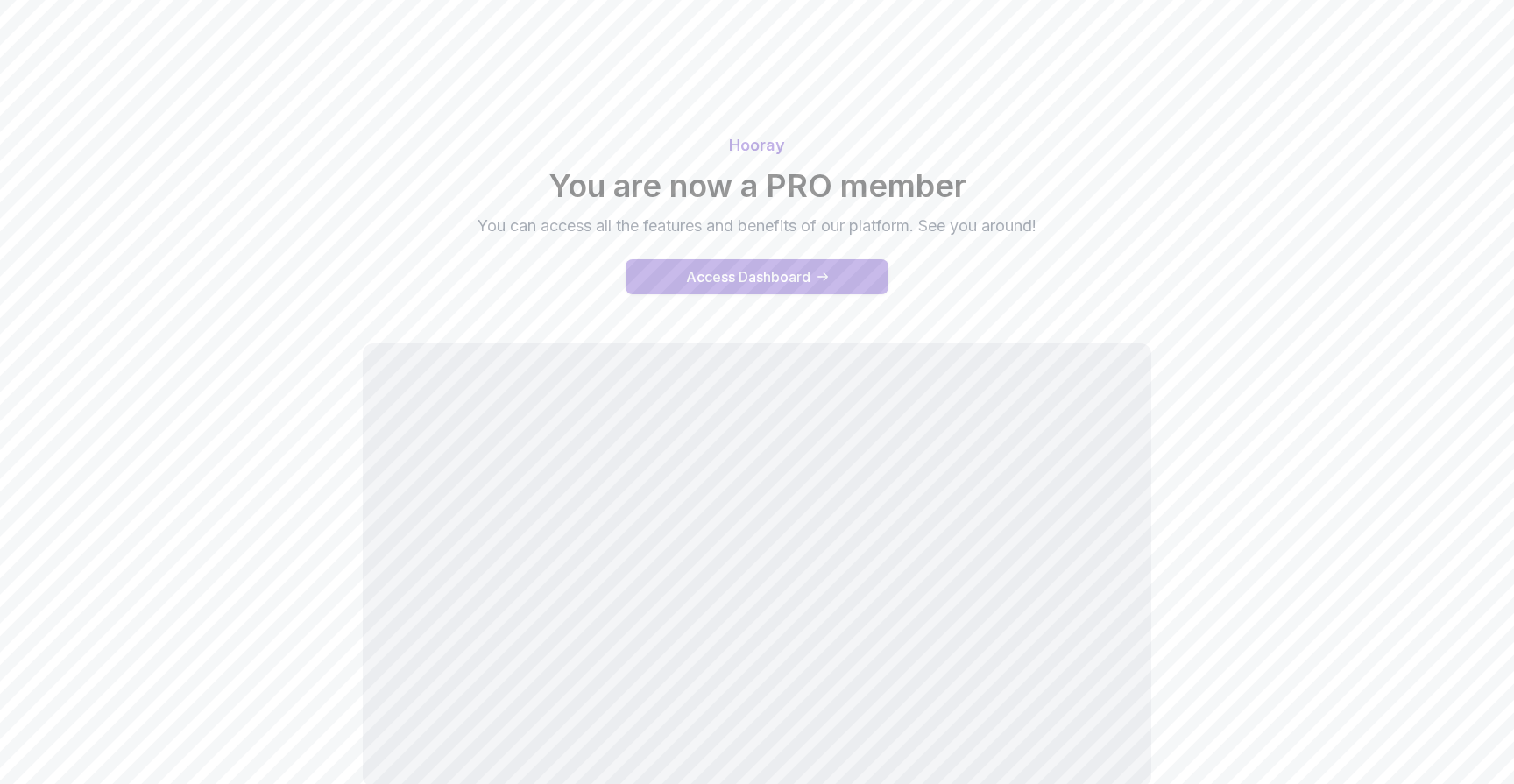
click at [816, 275] on button "Access Dashboard" at bounding box center [757, 277] width 263 height 35
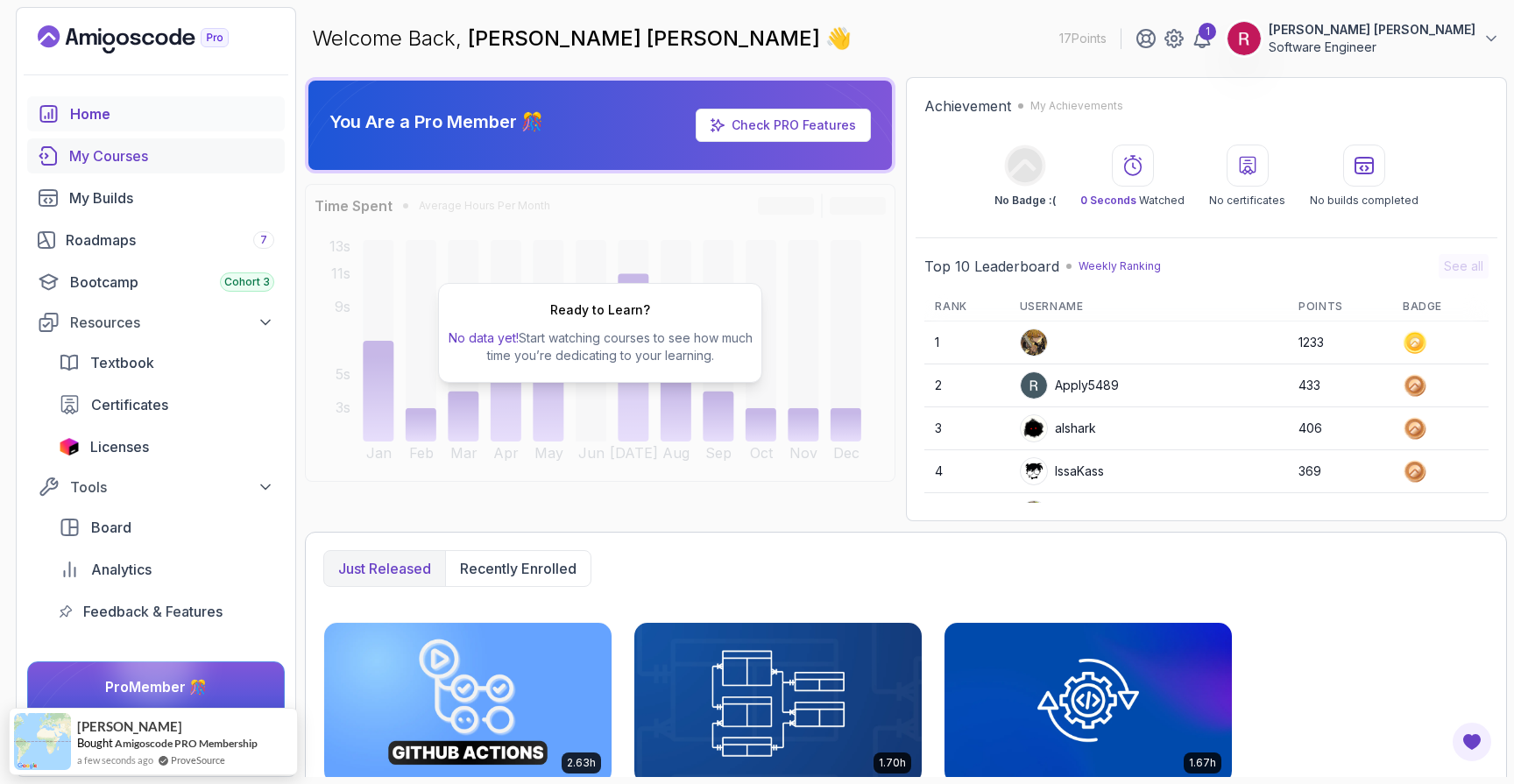
click at [119, 145] on div "My Courses" at bounding box center [172, 156] width 205 height 21
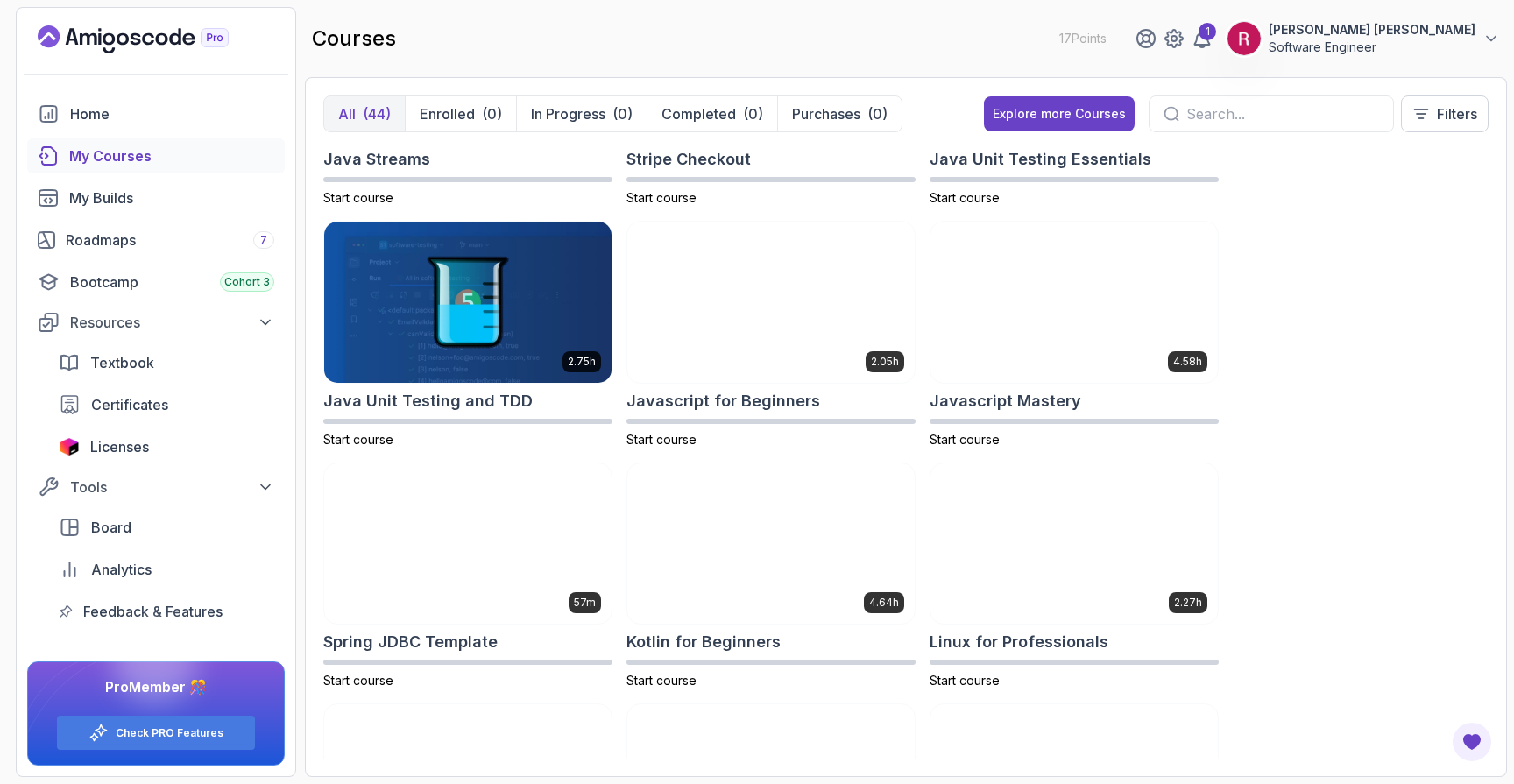
scroll to position [1605, 0]
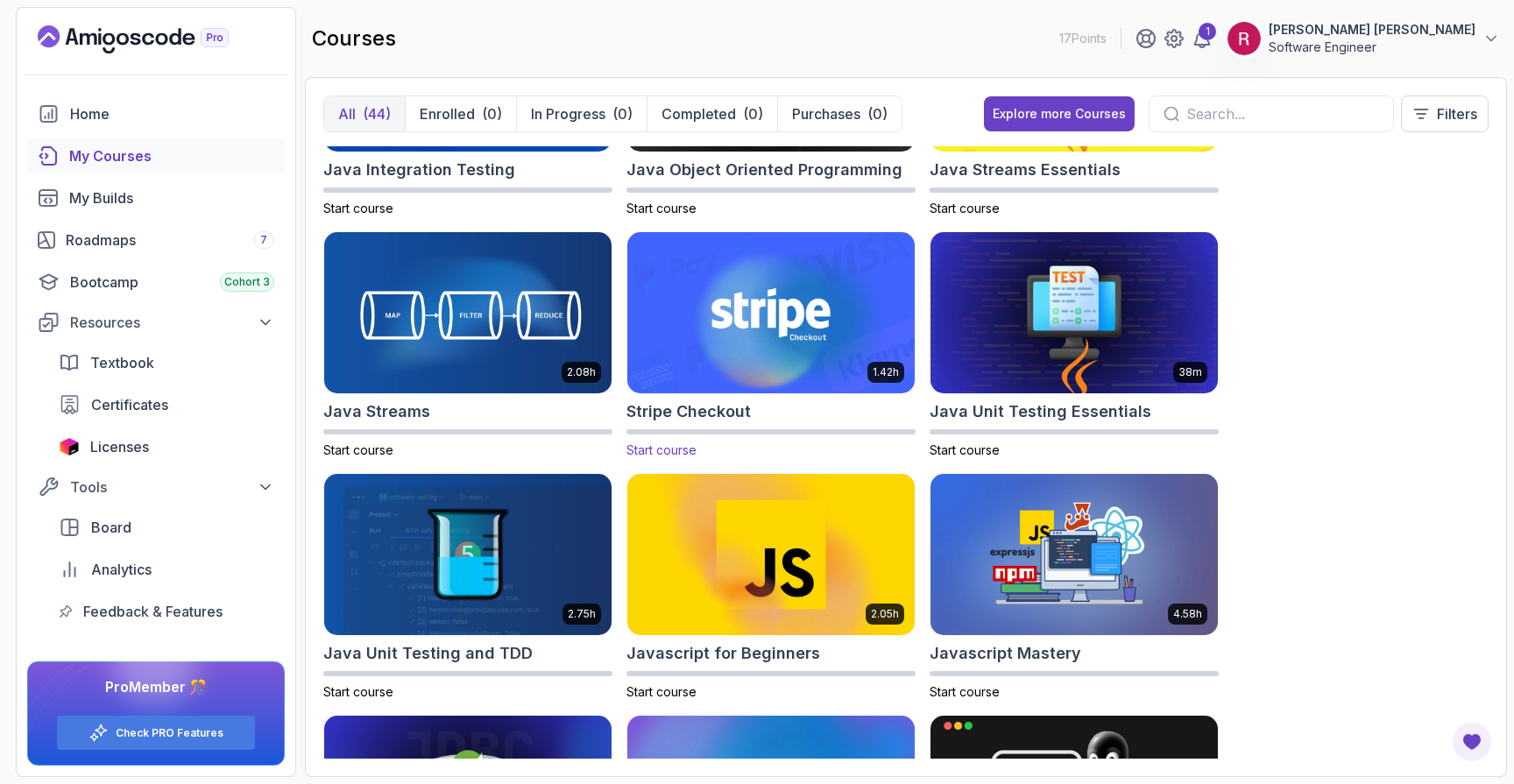
click at [674, 275] on img at bounding box center [771, 312] width 302 height 169
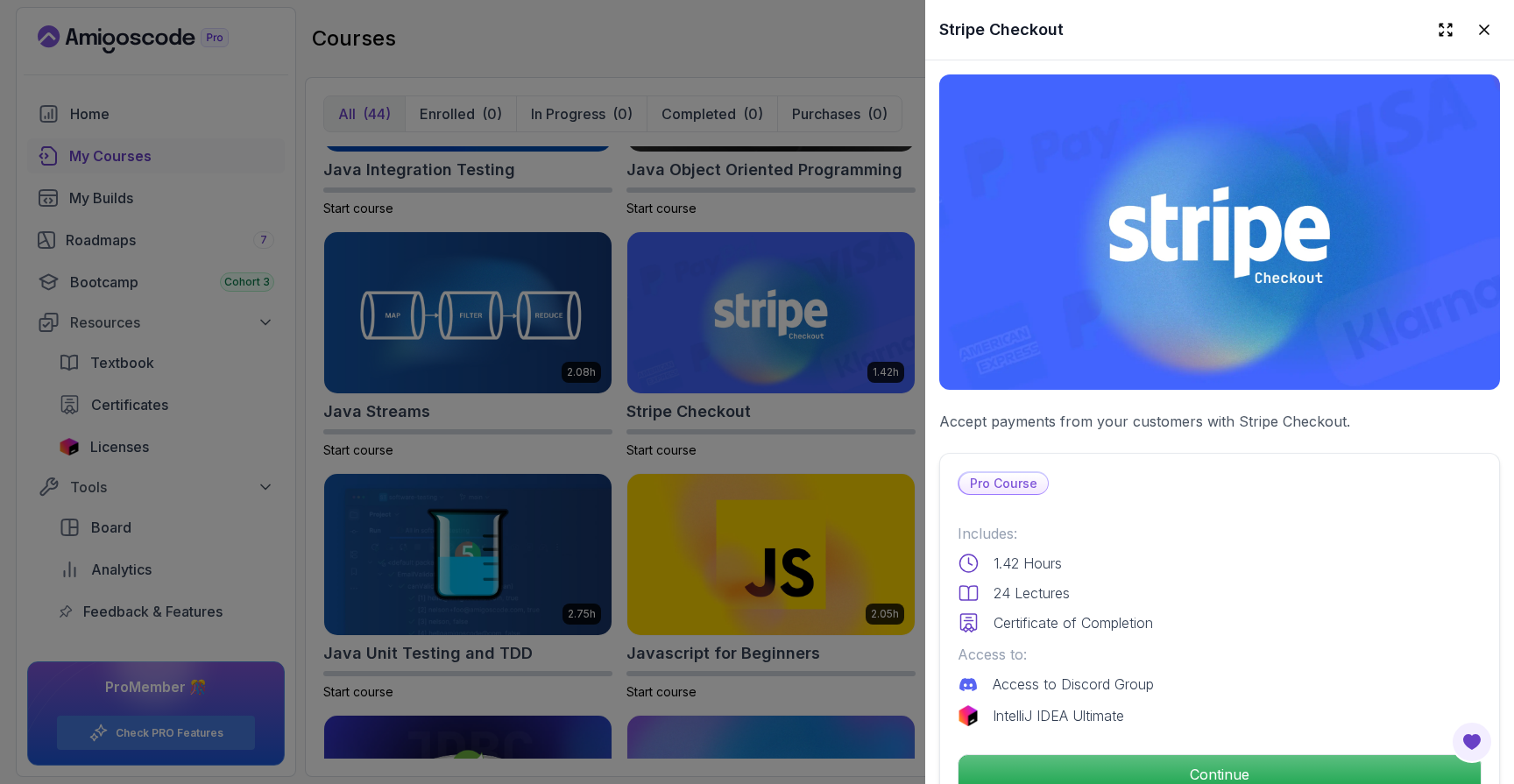
scroll to position [65, 0]
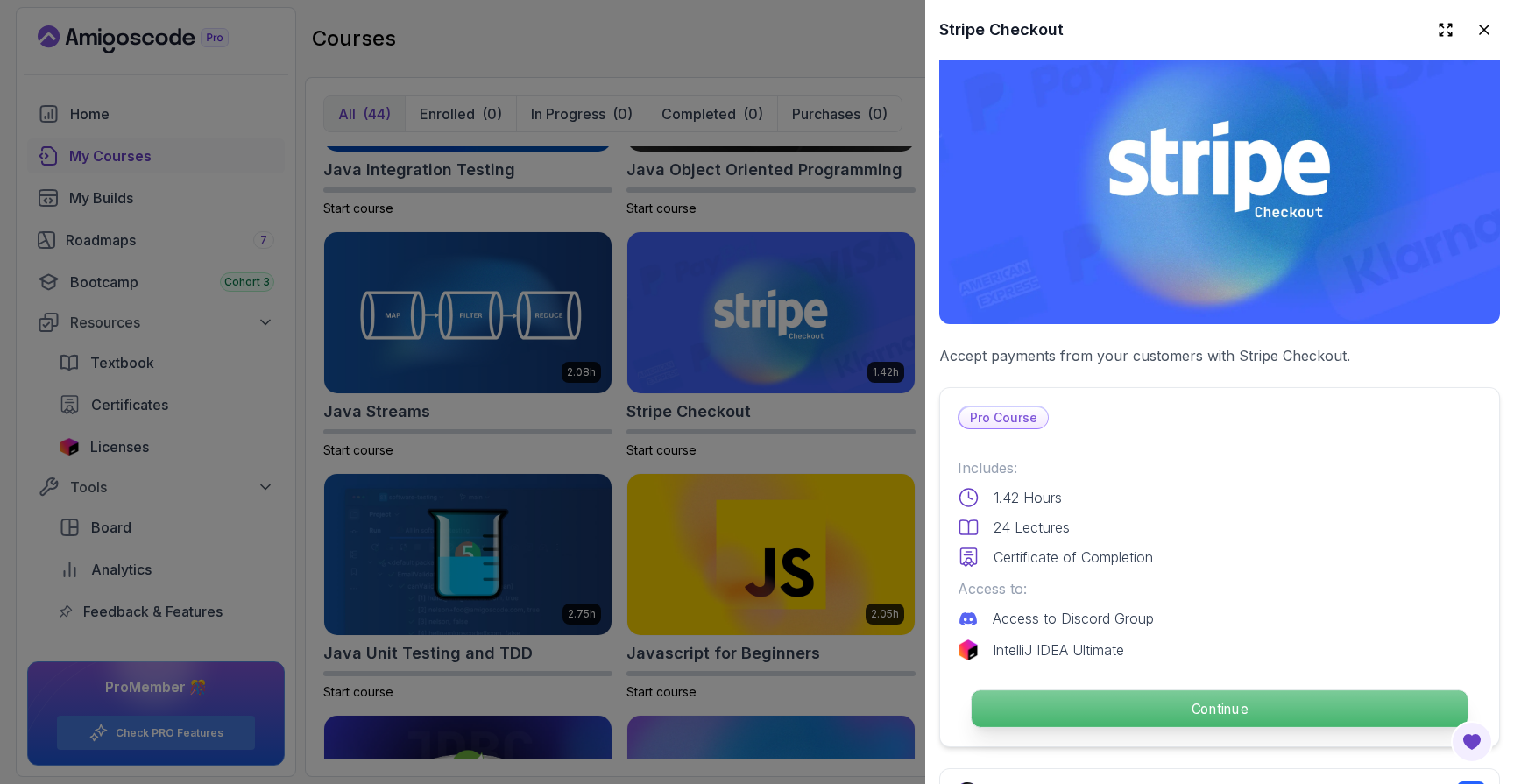
click at [1064, 709] on p "Continue" at bounding box center [1219, 709] width 496 height 37
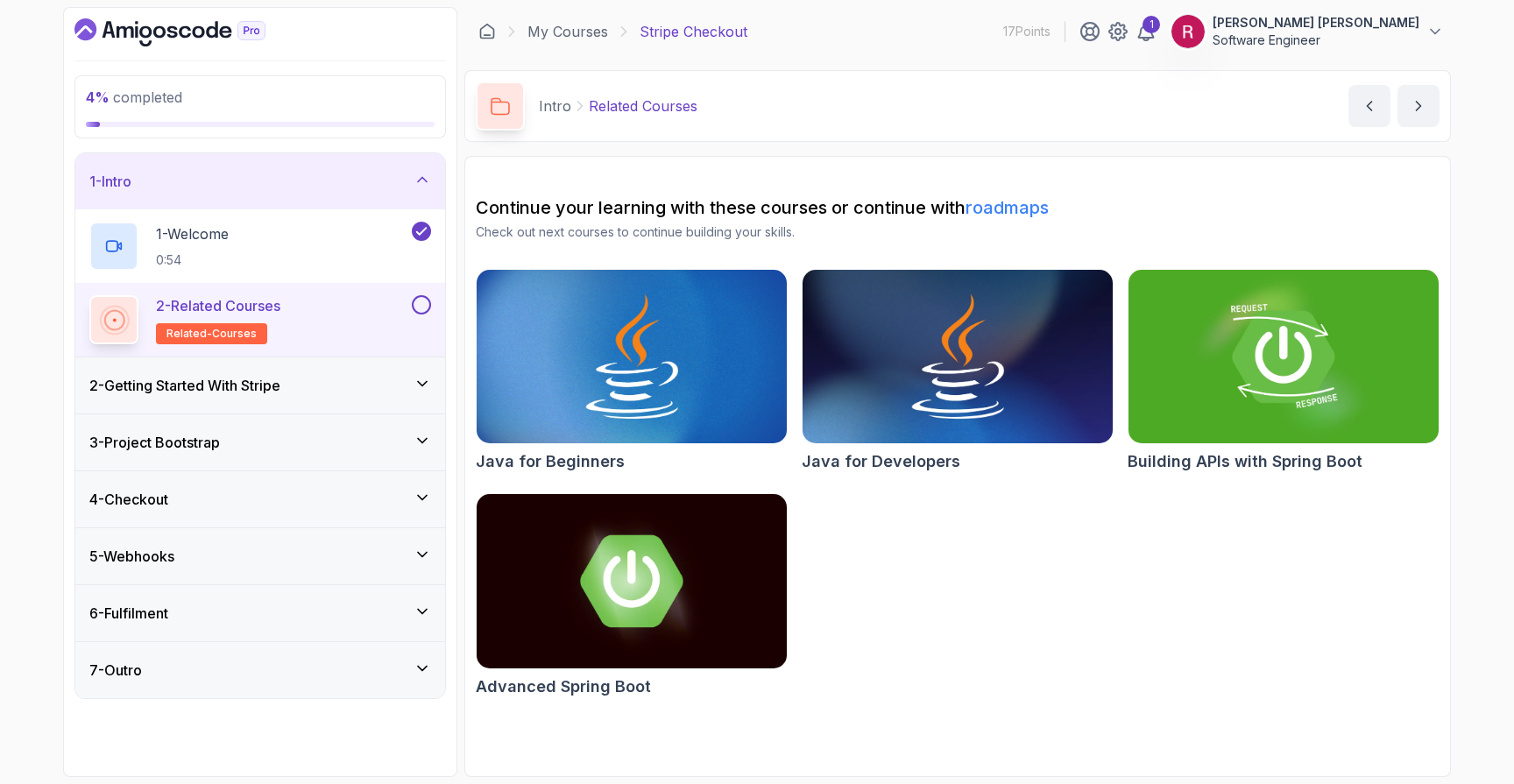
click at [387, 372] on div "2 - Getting Started With Stripe" at bounding box center [260, 385] width 370 height 56
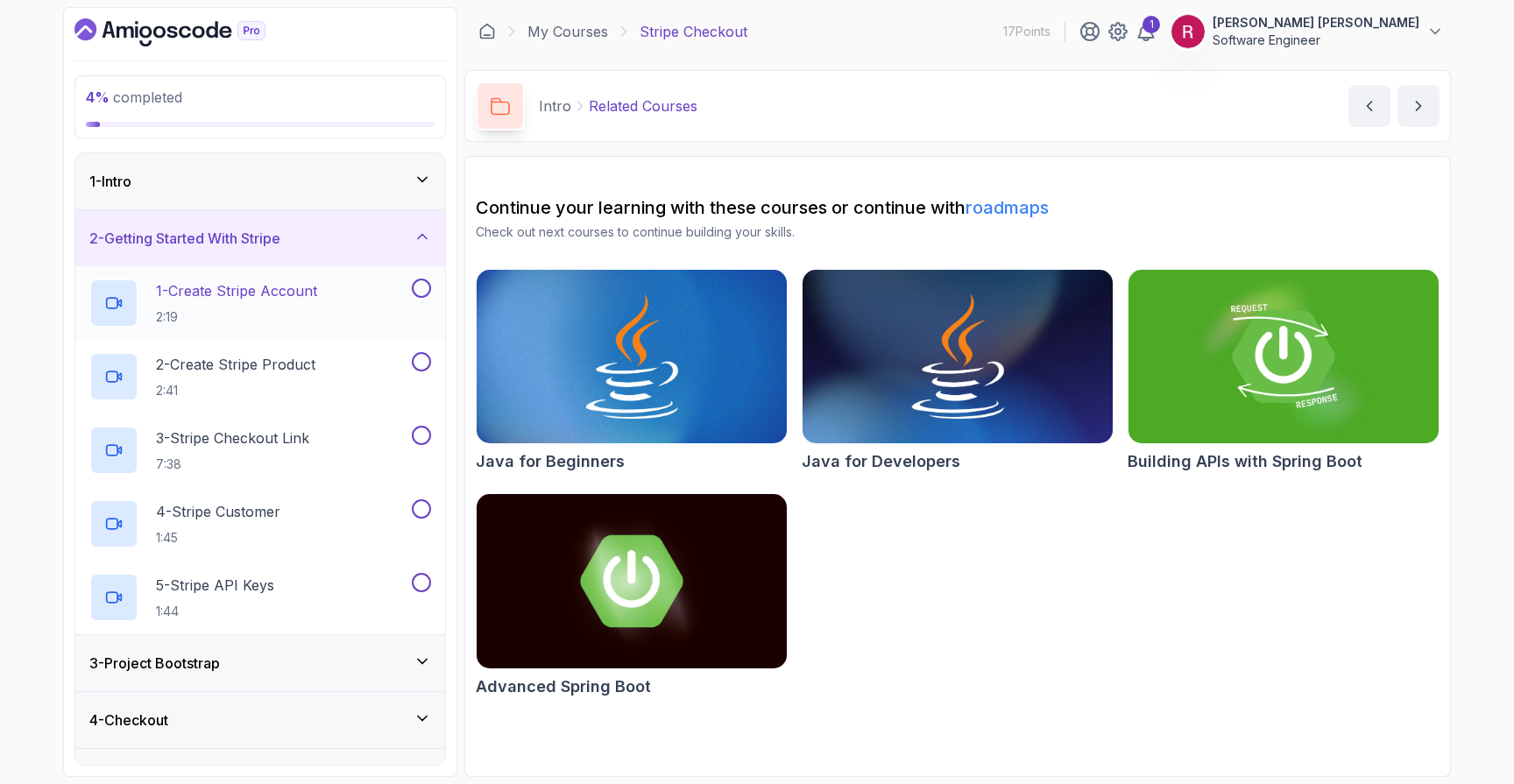
click at [357, 311] on div "1 - Create Stripe Account 2:19" at bounding box center [249, 303] width 319 height 49
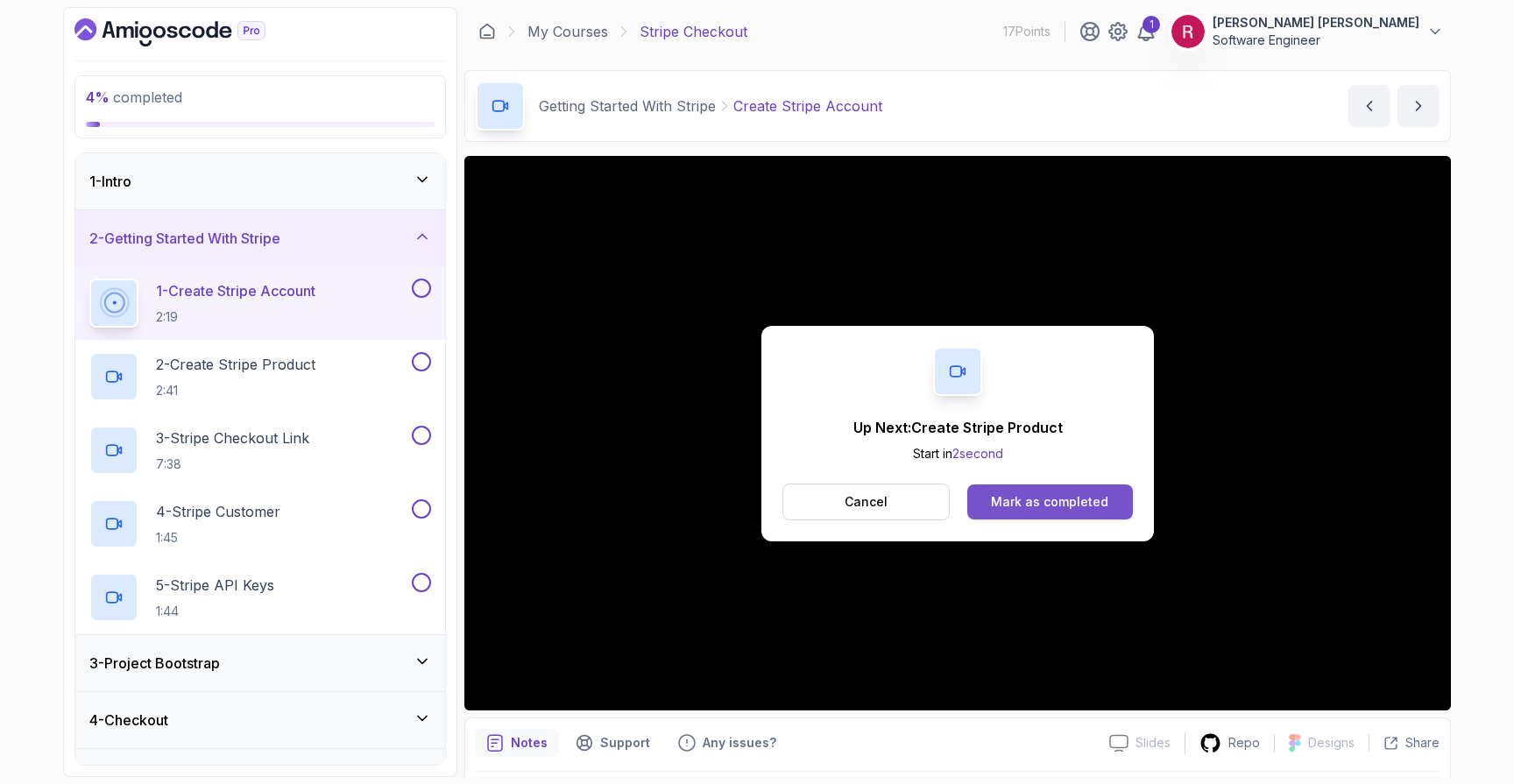
click at [1116, 503] on button "Mark as completed" at bounding box center [1049, 502] width 165 height 35
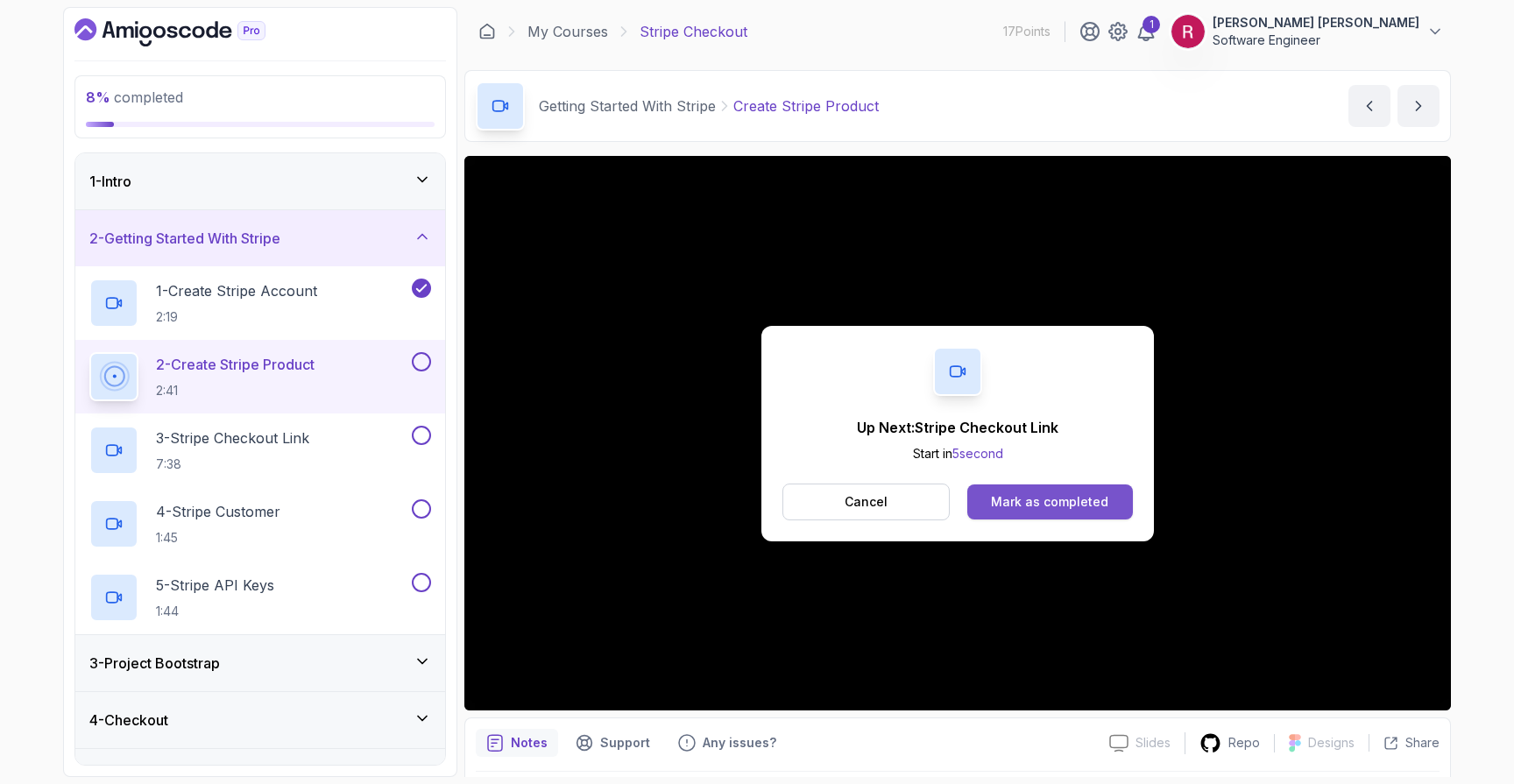
click at [1063, 506] on div "Mark as completed" at bounding box center [1049, 502] width 118 height 18
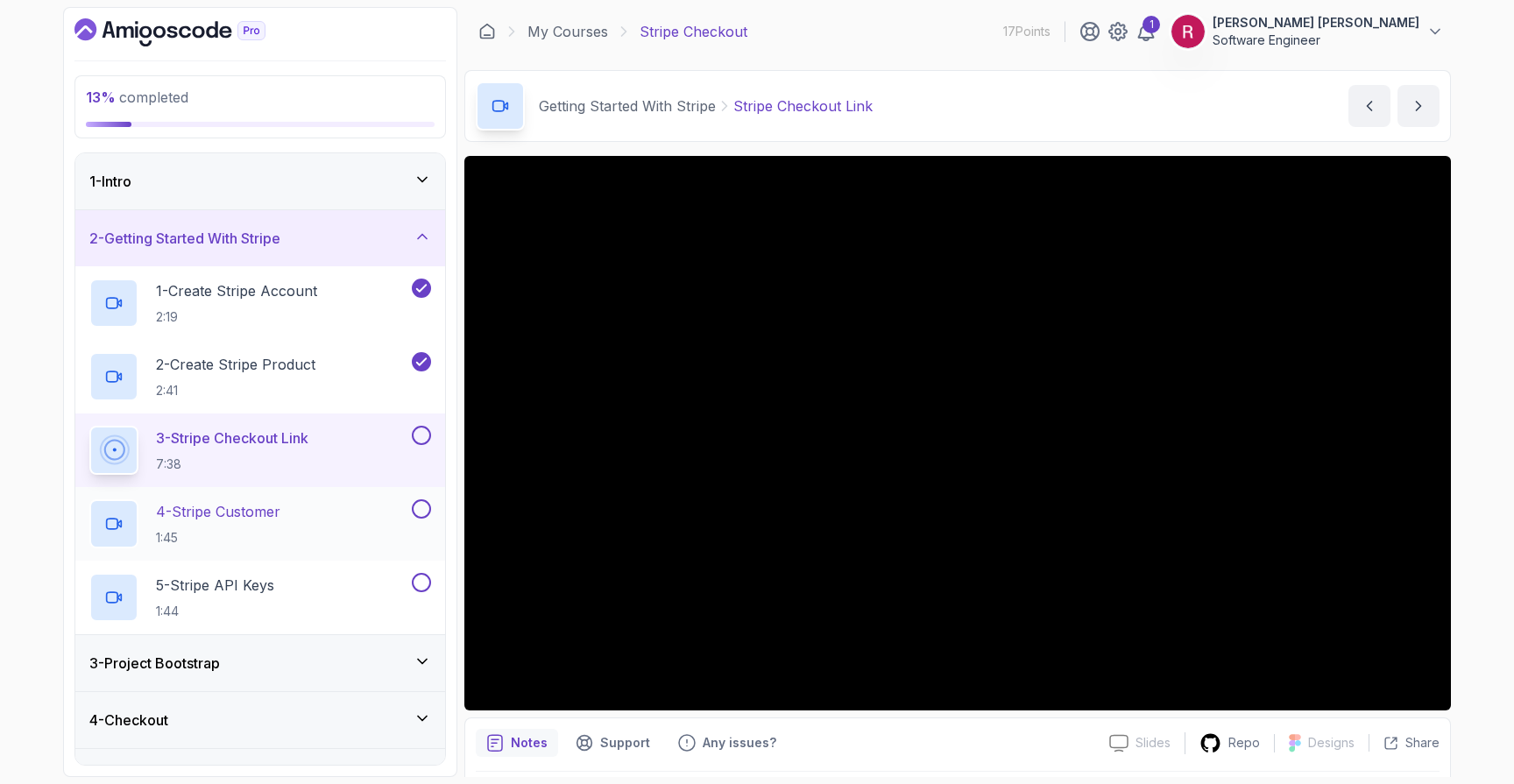
click at [184, 522] on h2 "4 - Stripe Customer 1:45" at bounding box center [218, 523] width 125 height 45
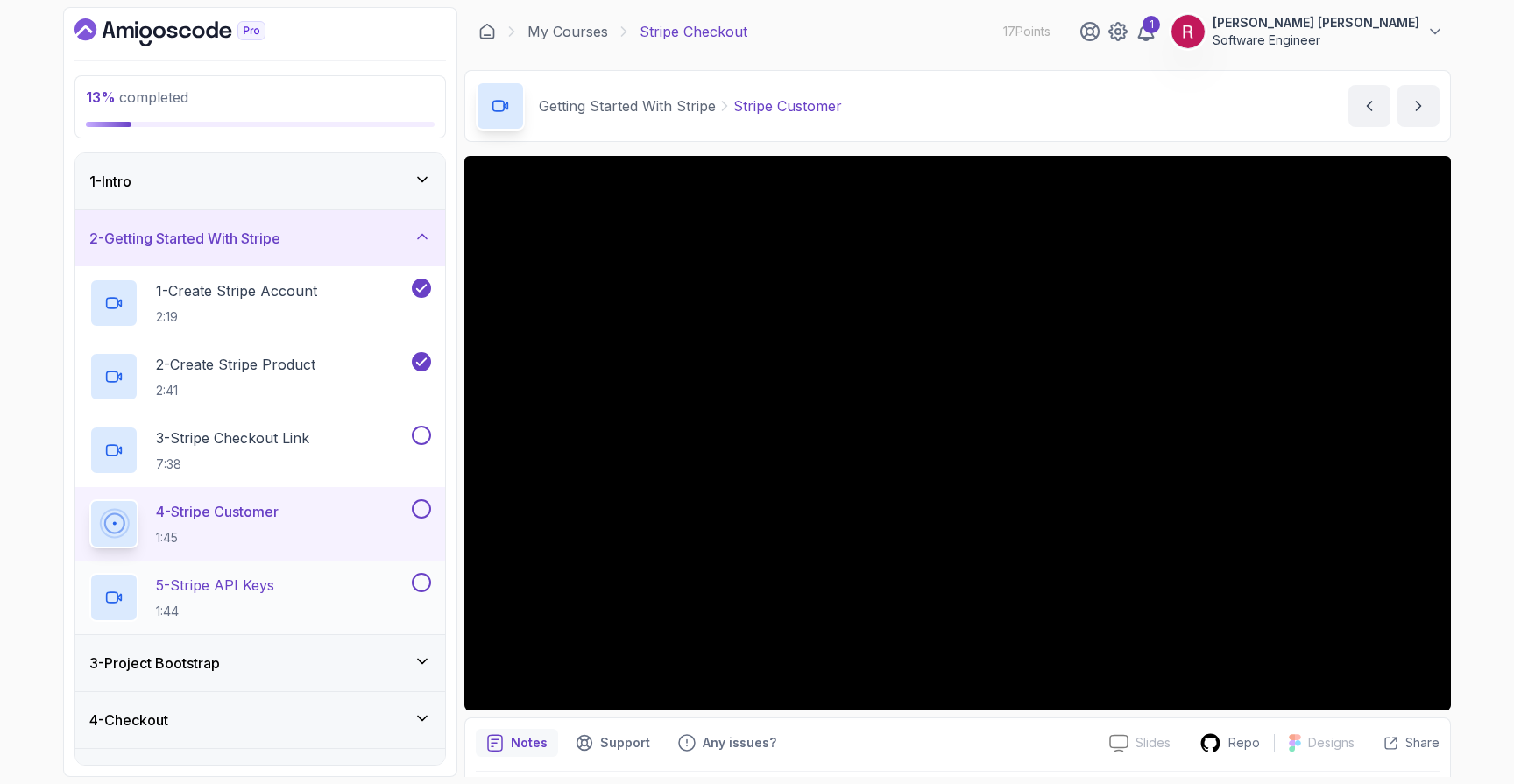
click at [227, 579] on p "5 - Stripe API Keys" at bounding box center [215, 585] width 119 height 21
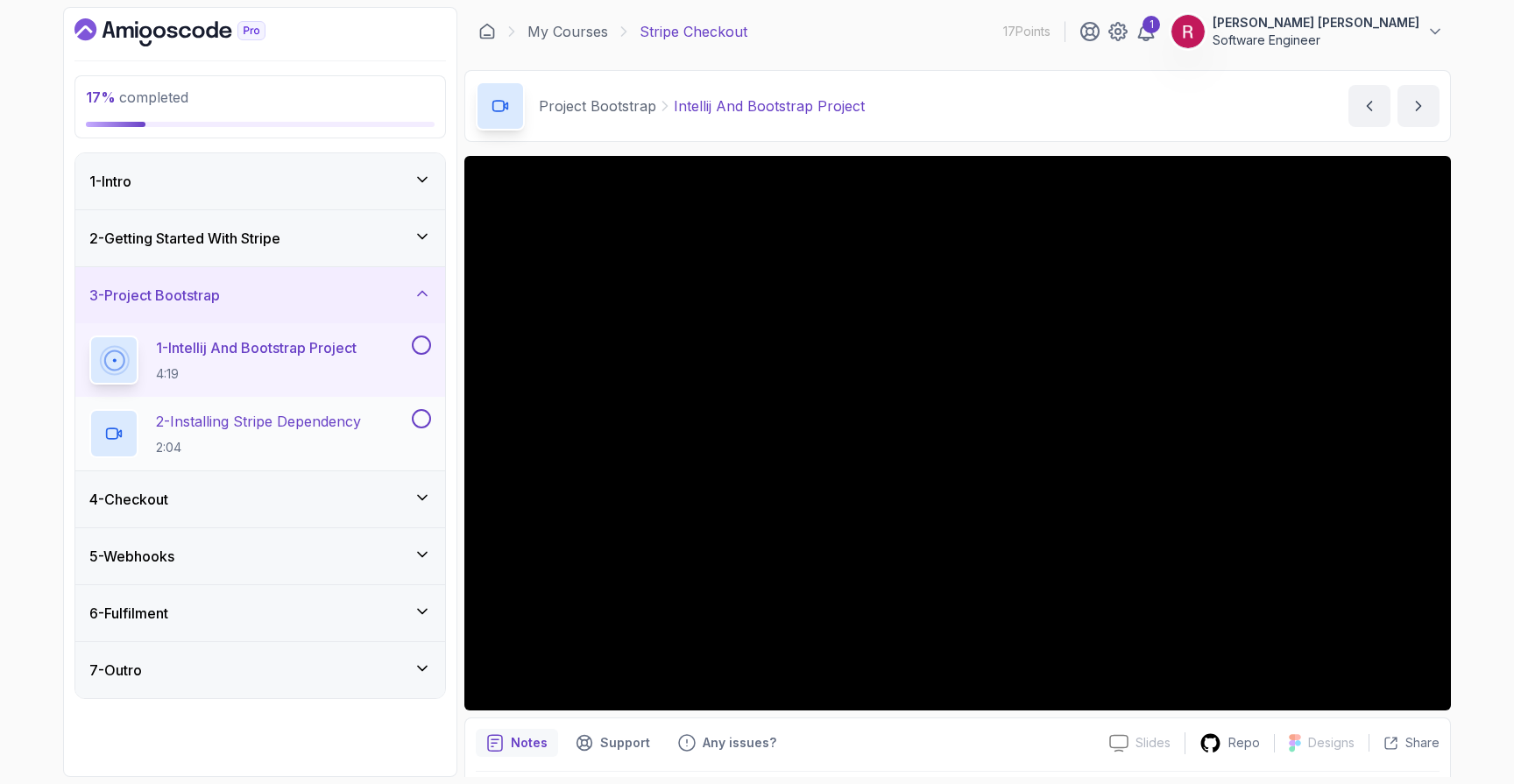
click at [176, 429] on p "2 - Installing Stripe Dependency" at bounding box center [258, 421] width 205 height 21
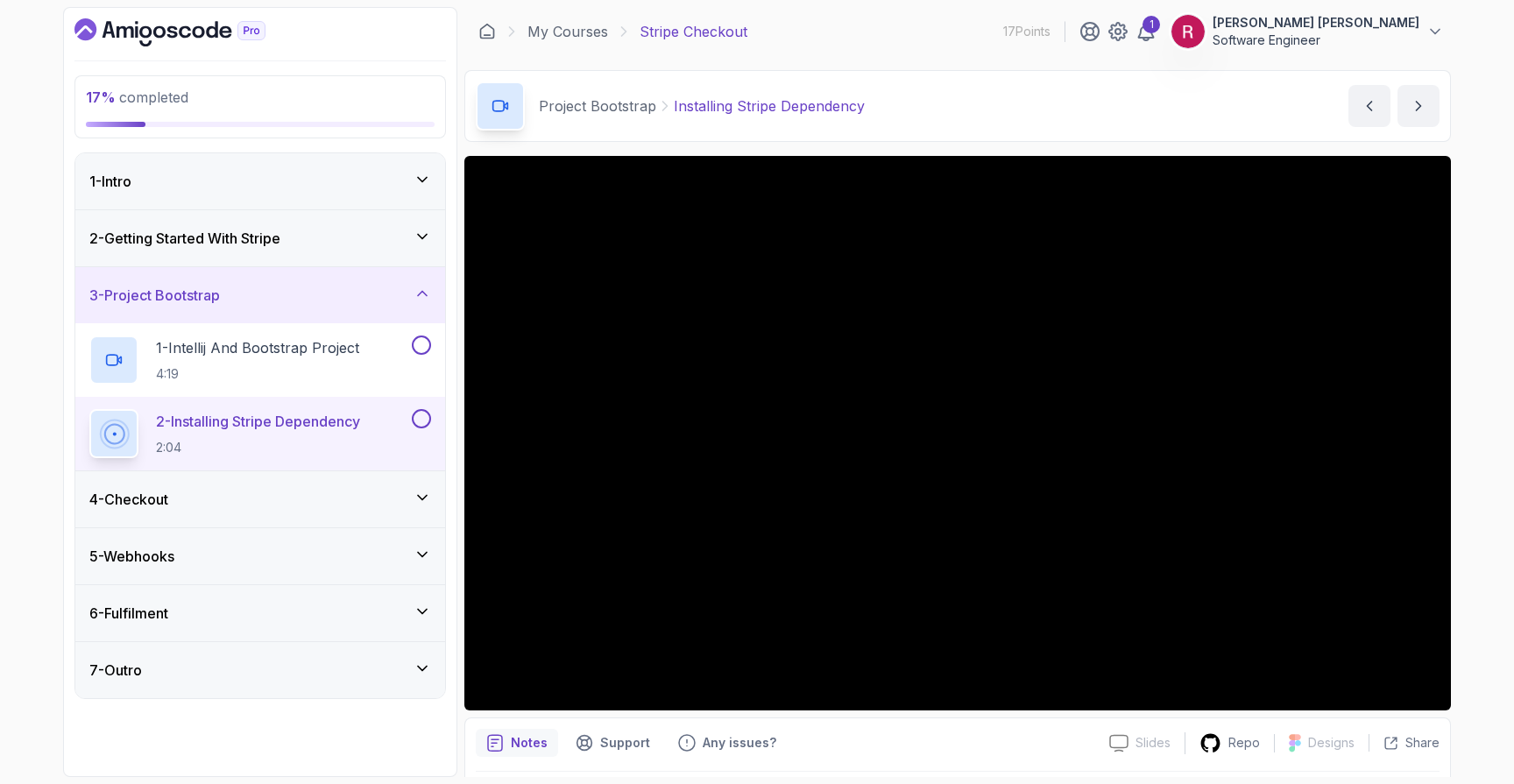
click at [196, 511] on div "4 - Checkout" at bounding box center [260, 499] width 370 height 56
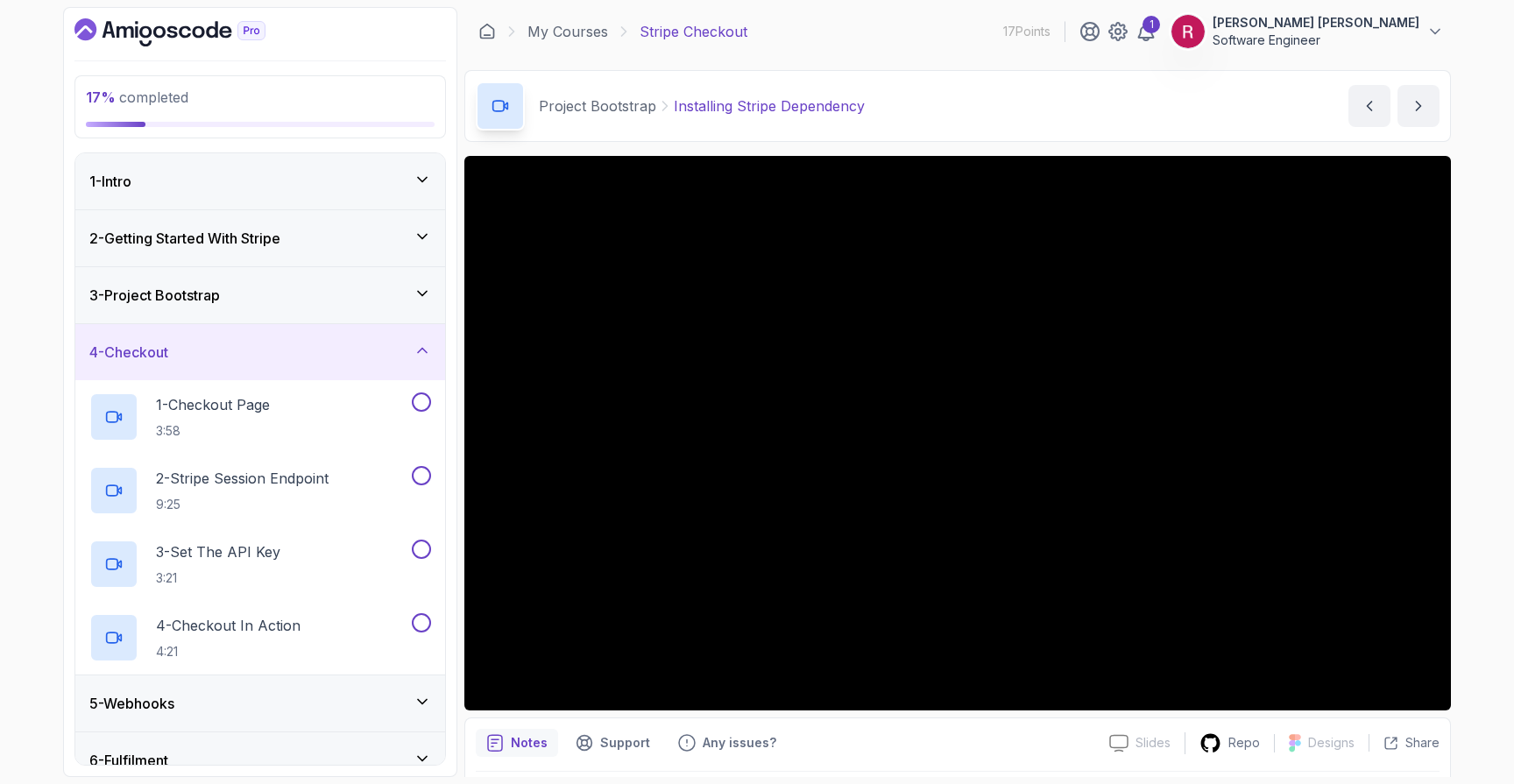
click at [250, 310] on div "3 - Project Bootstrap" at bounding box center [260, 295] width 370 height 56
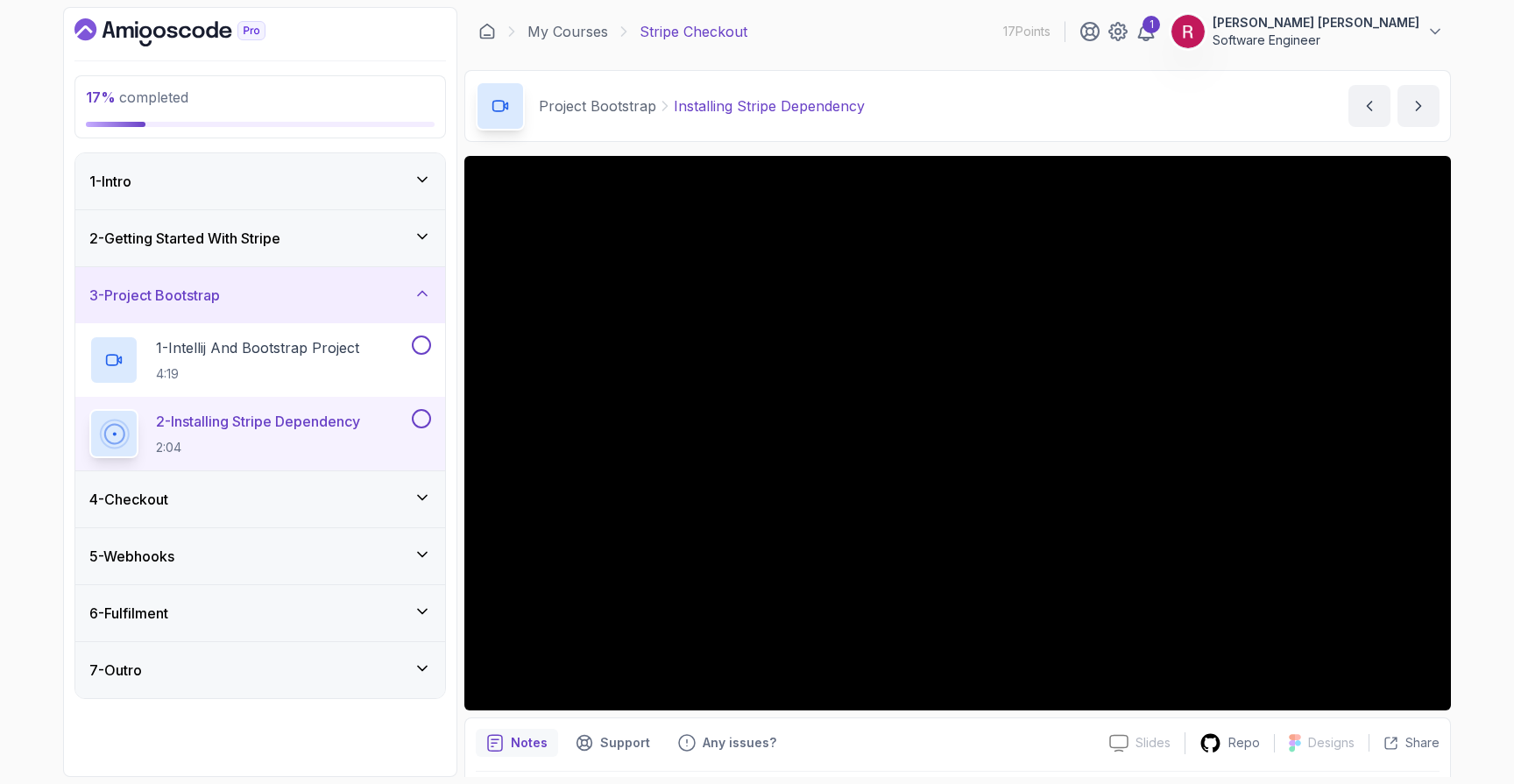
click at [168, 495] on h3 "4 - Checkout" at bounding box center [128, 499] width 79 height 21
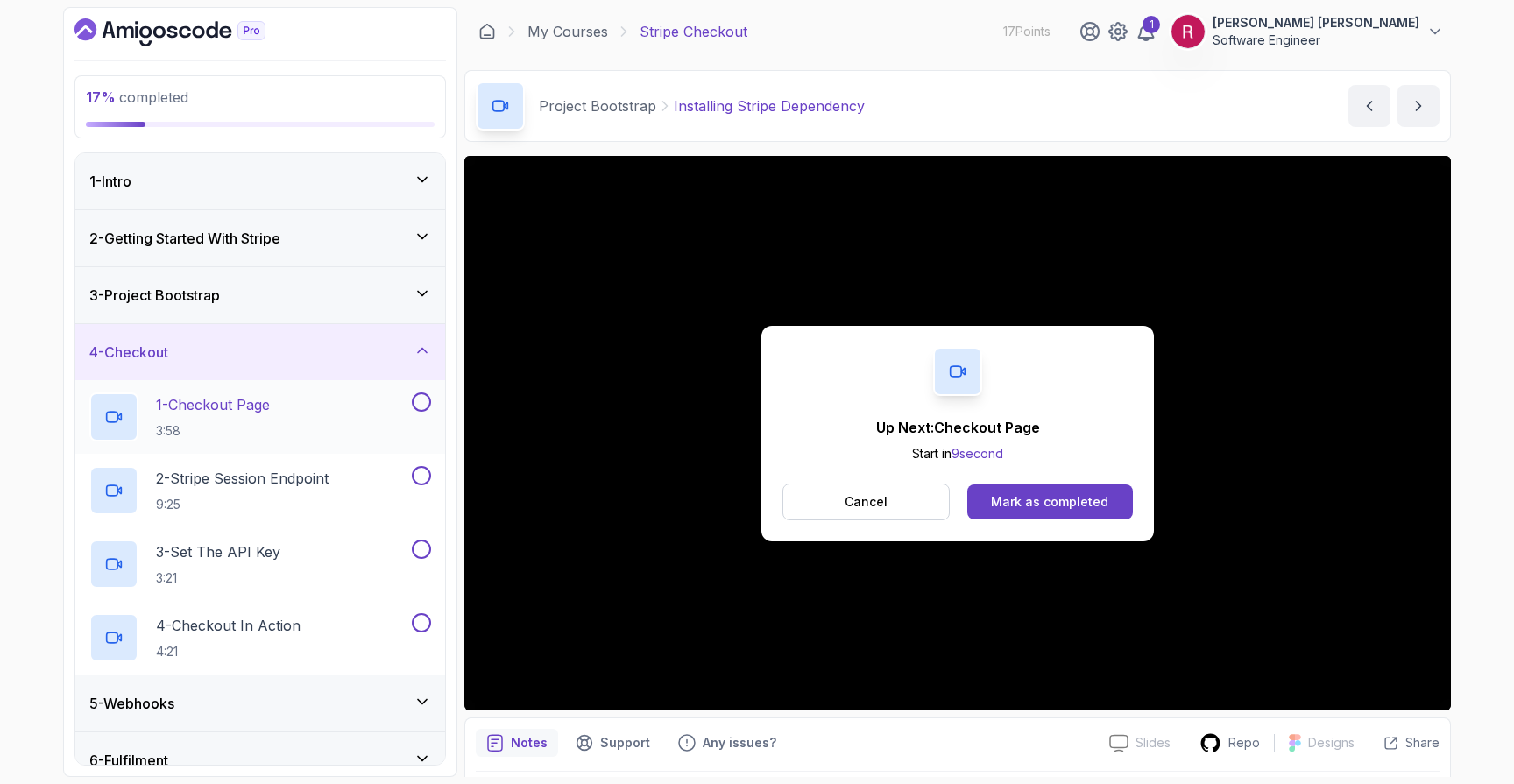
click at [240, 433] on p "3:58" at bounding box center [212, 431] width 114 height 18
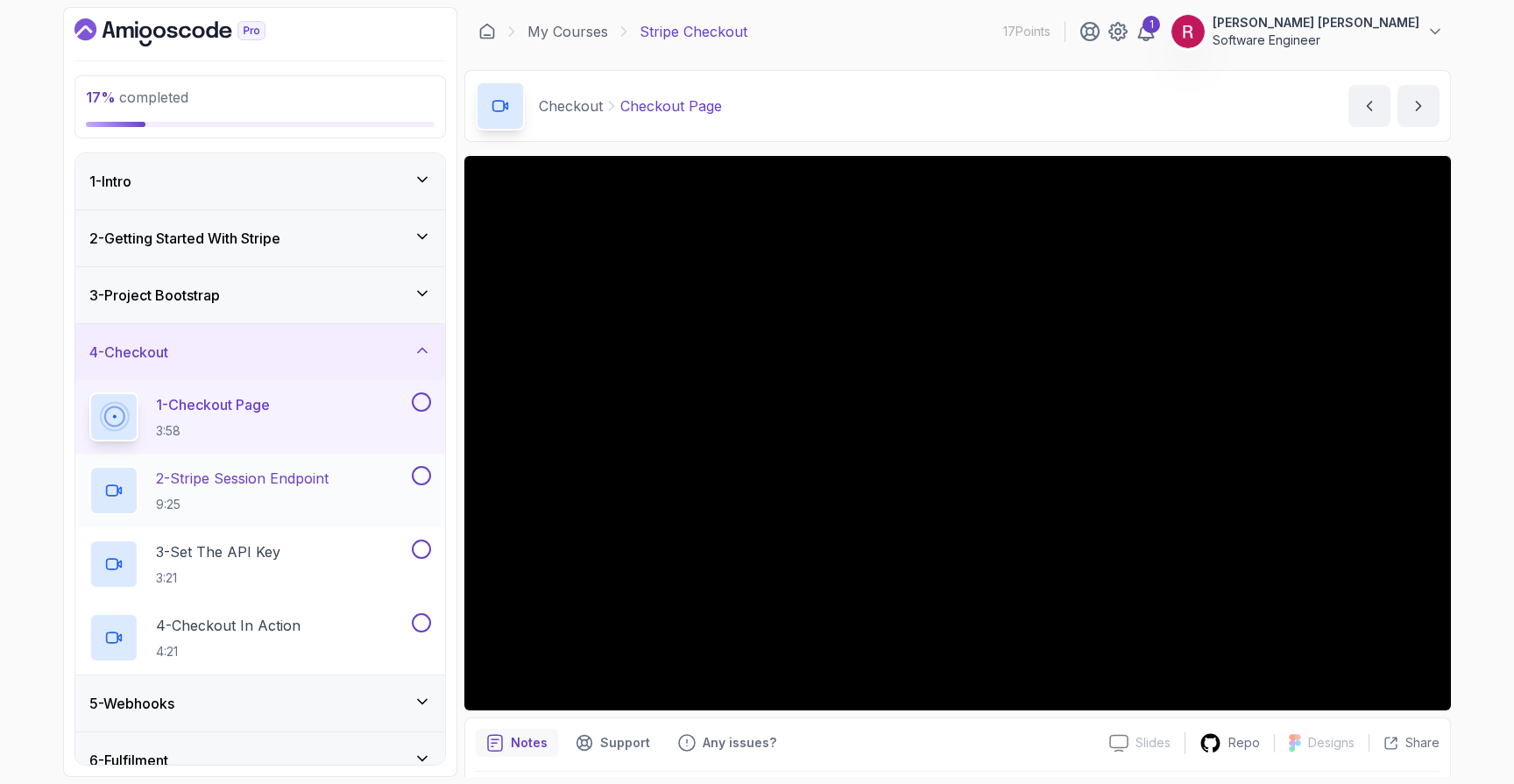
click at [239, 484] on p "2 - Stripe Session Endpoint" at bounding box center [242, 479] width 173 height 21
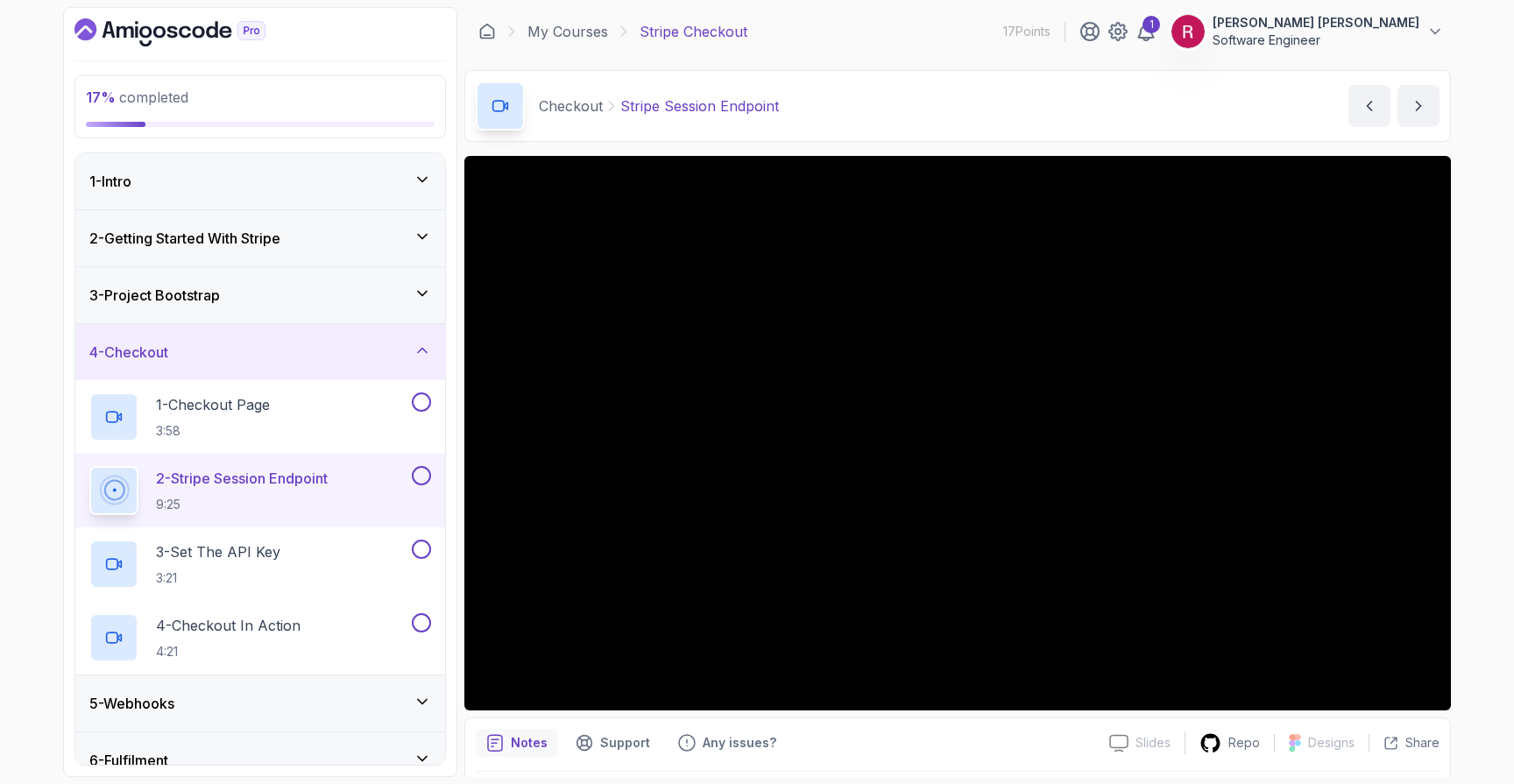
scroll to position [81, 0]
